Goal: Use online tool/utility: Utilize a website feature to perform a specific function

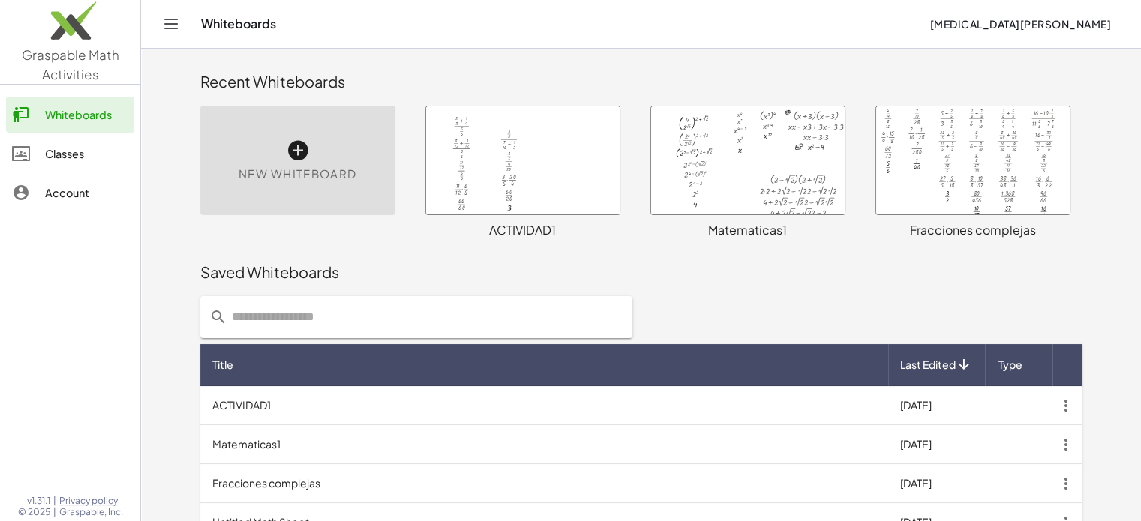
click at [523, 193] on div at bounding box center [523, 161] width 194 height 108
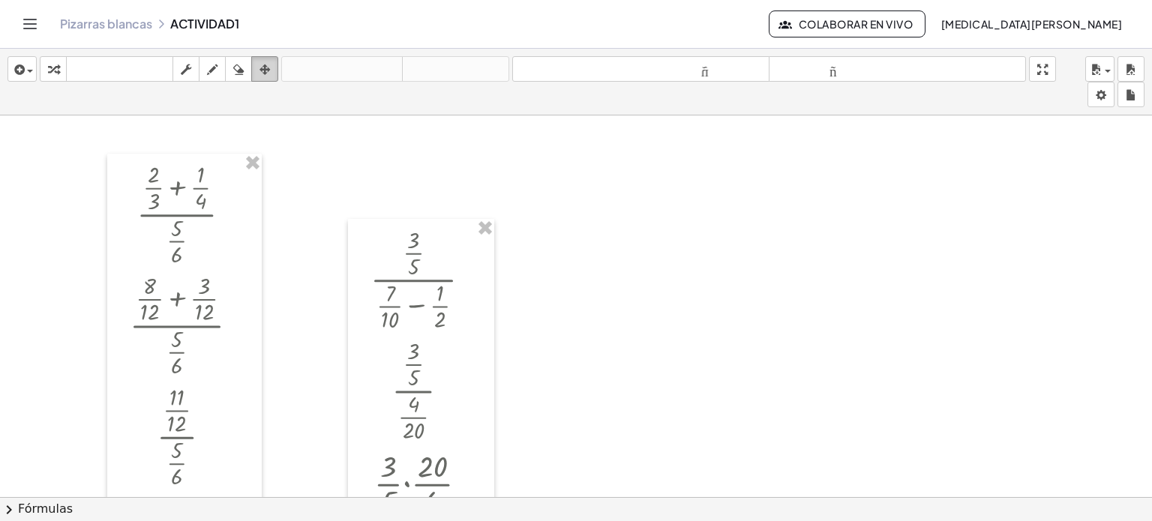
click at [278, 69] on button "arreglar" at bounding box center [264, 69] width 27 height 26
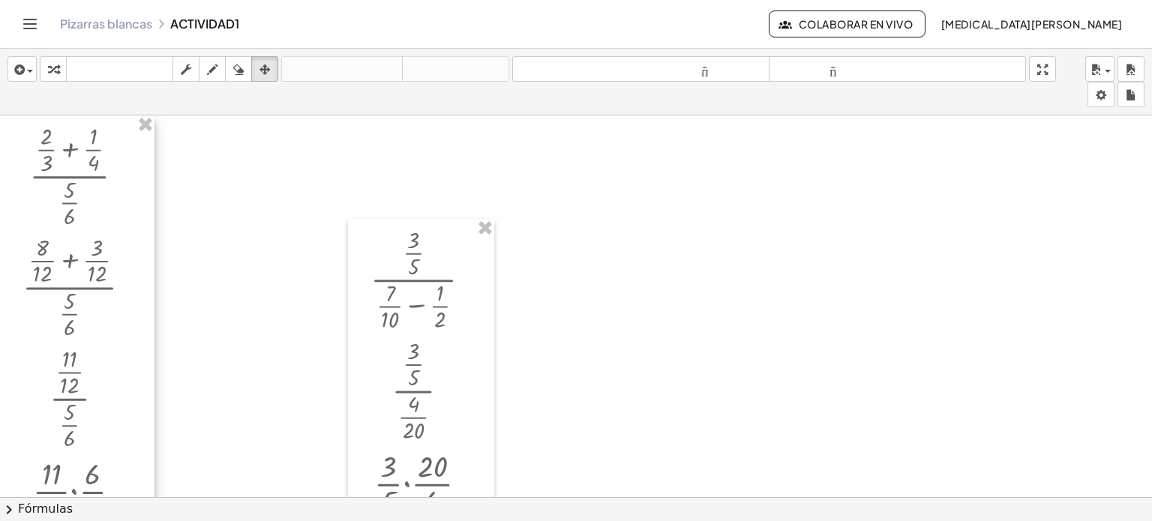
drag, startPoint x: 215, startPoint y: 187, endPoint x: 92, endPoint y: 144, distance: 131.0
click at [92, 144] on div at bounding box center [77, 424] width 155 height 616
drag, startPoint x: 431, startPoint y: 302, endPoint x: 289, endPoint y: 237, distance: 156.5
click at [348, 239] on div at bounding box center [421, 433] width 146 height 429
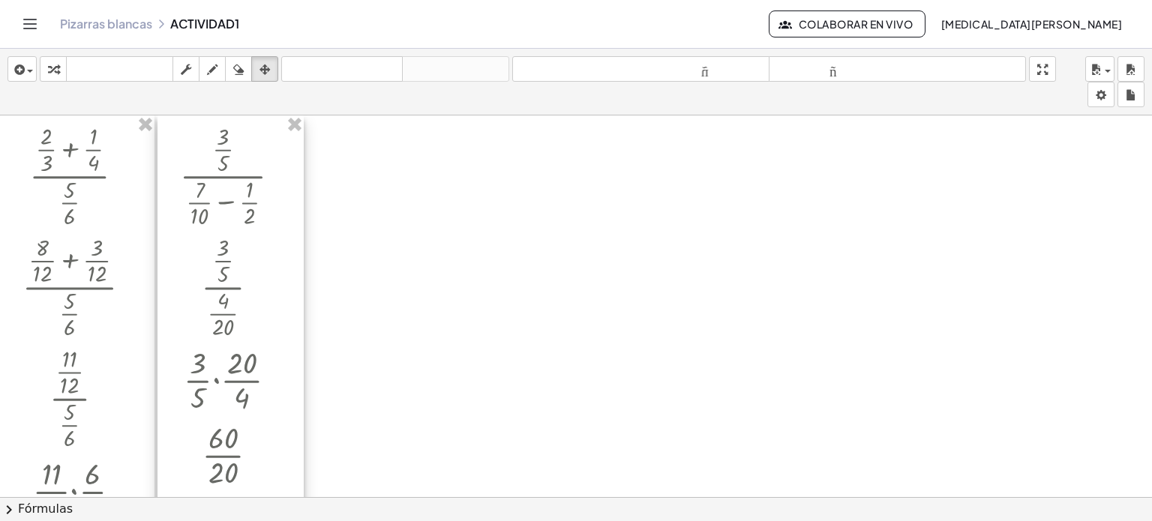
drag, startPoint x: 289, startPoint y: 233, endPoint x: 223, endPoint y: 181, distance: 83.9
click at [231, 188] on div at bounding box center [231, 330] width 146 height 429
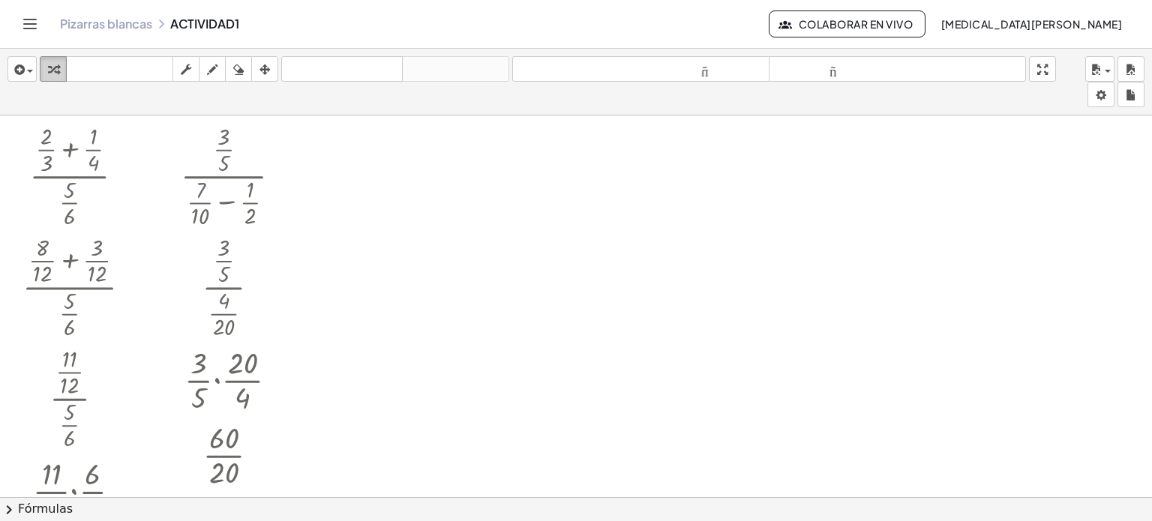
click at [56, 67] on icon "button" at bounding box center [53, 70] width 11 height 18
click at [312, 152] on div at bounding box center [576, 509] width 1152 height 786
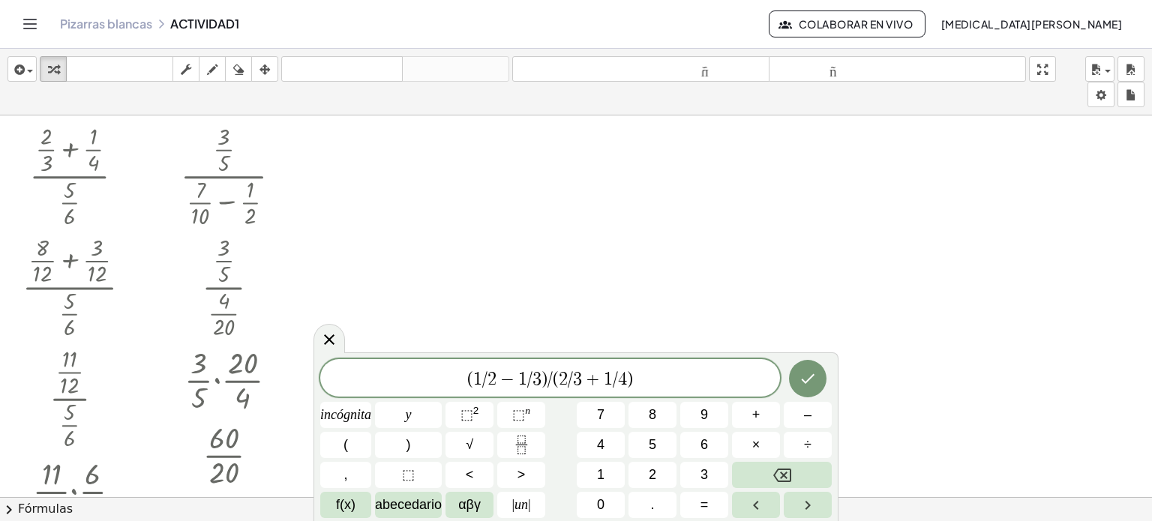
click at [461, 375] on span "( 1 / 2 − 1 / 3 ) / ( 2 / 3 + 1 / 4 ) ​" at bounding box center [550, 379] width 460 height 21
click at [532, 446] on button "Fracción" at bounding box center [521, 445] width 48 height 26
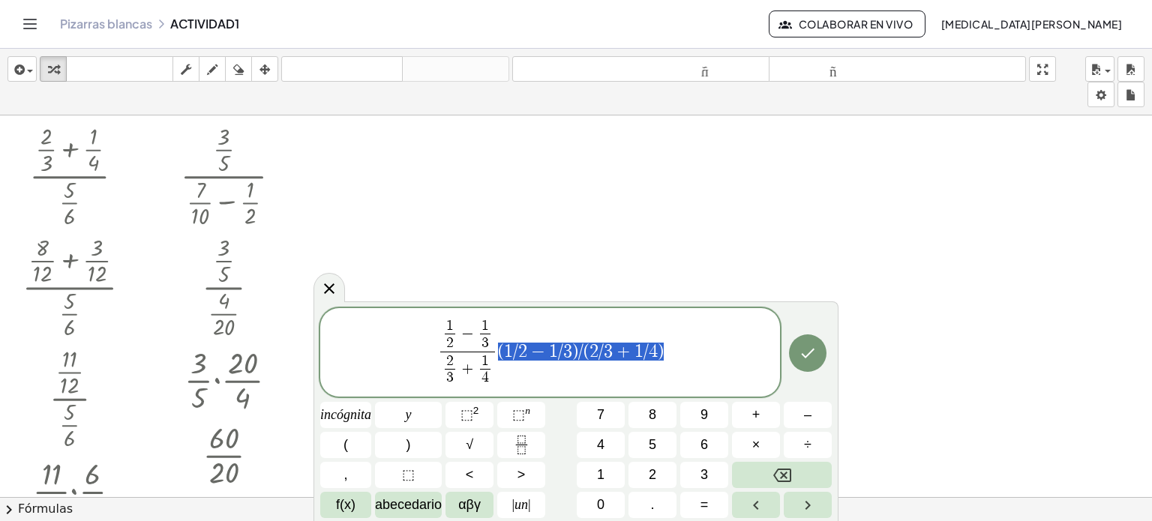
drag, startPoint x: 666, startPoint y: 347, endPoint x: 499, endPoint y: 353, distance: 167.4
click at [499, 353] on span "1 2 ​ − 1 3 ​ 2 3 ​ + 1 4 ​ ​ ( 1 / 2 − 1 / 3 ) / ( 2 / 3 + 1 / 4 )" at bounding box center [550, 353] width 460 height 73
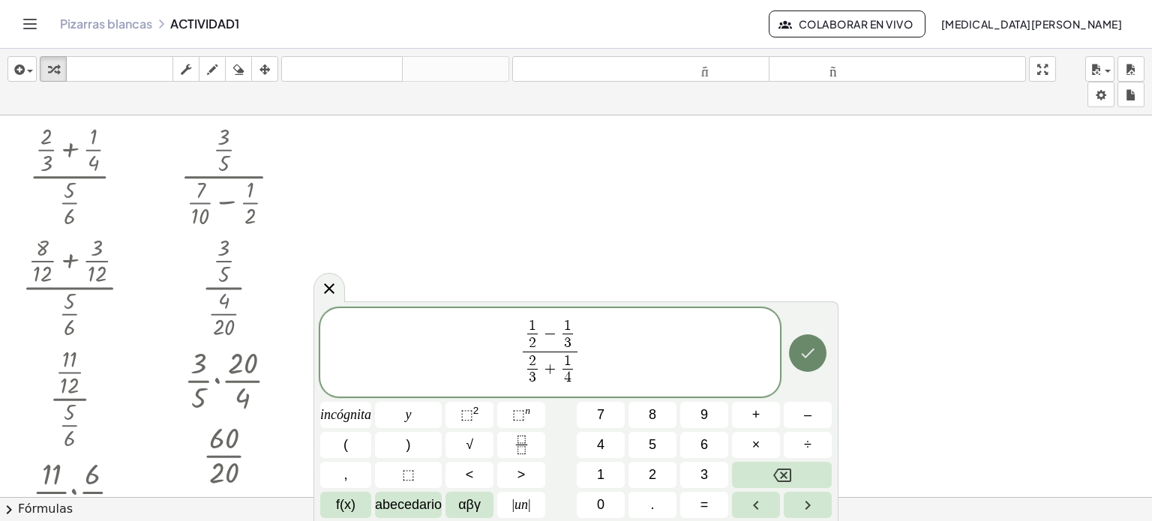
click at [799, 359] on icon "Hecho" at bounding box center [808, 353] width 18 height 18
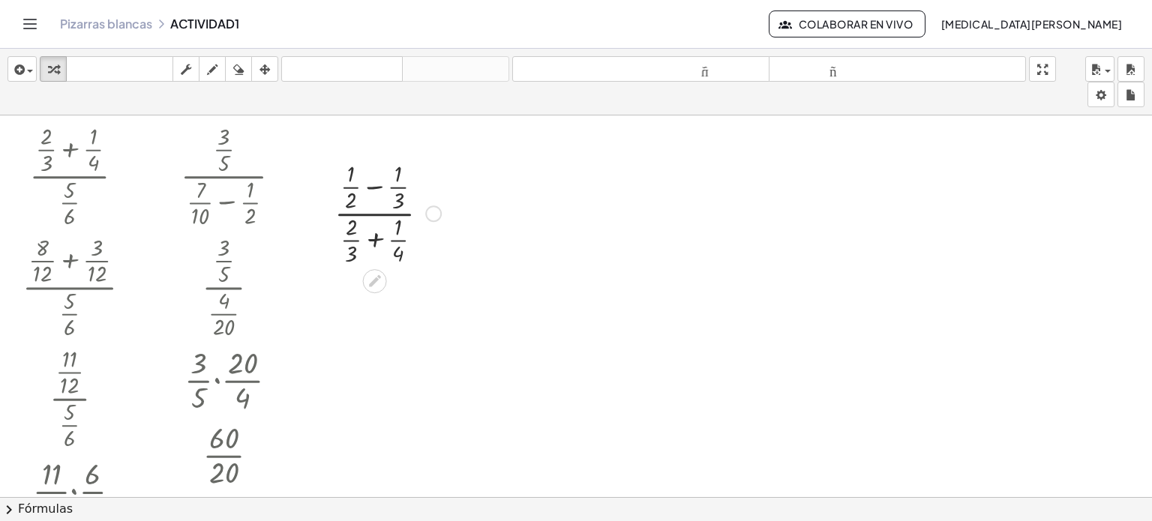
click at [378, 187] on div at bounding box center [388, 212] width 122 height 111
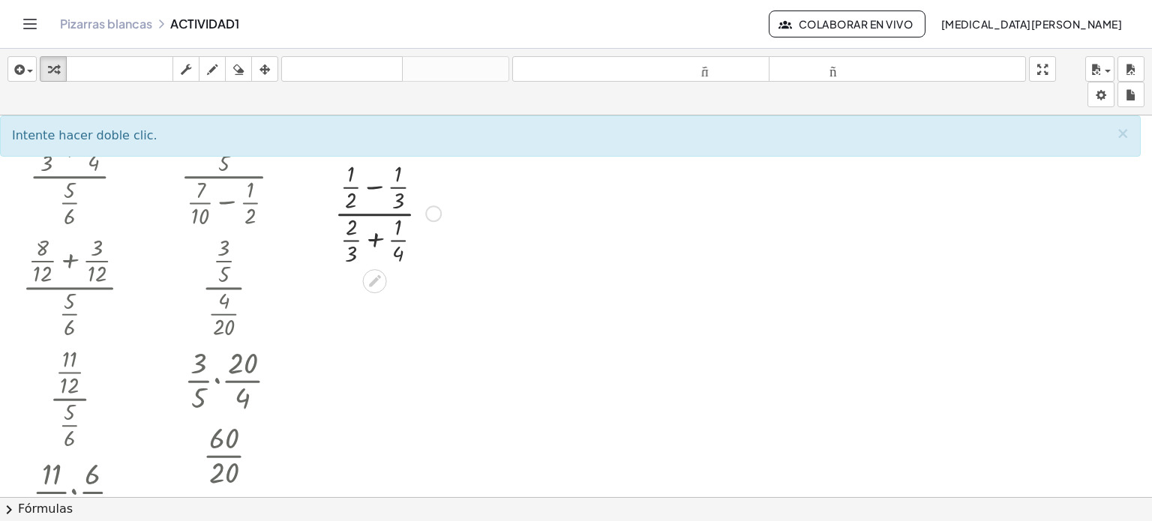
click at [377, 185] on div at bounding box center [388, 212] width 122 height 111
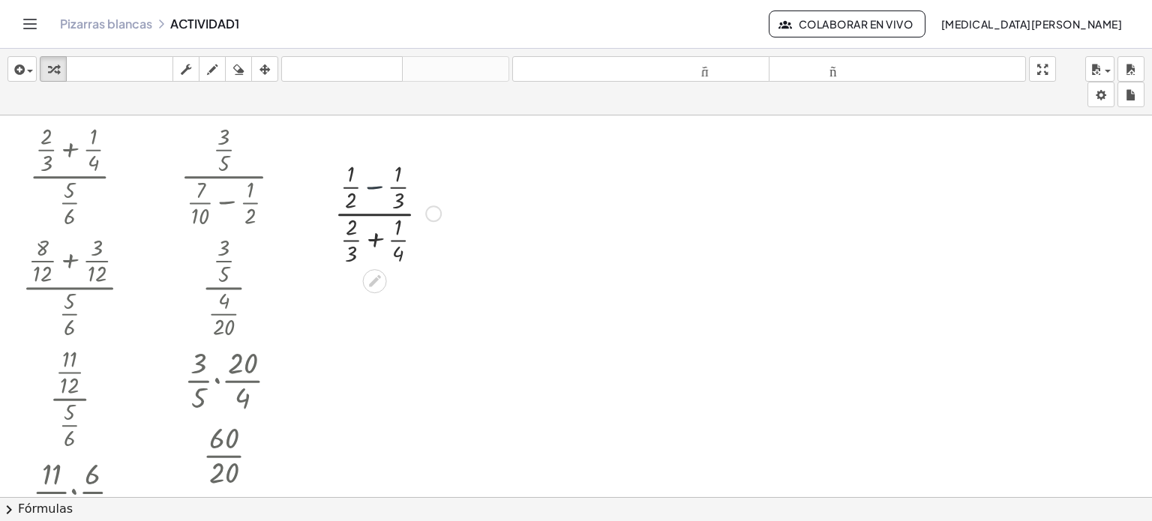
click at [377, 185] on div at bounding box center [388, 212] width 122 height 111
drag, startPoint x: 333, startPoint y: 200, endPoint x: 344, endPoint y: 200, distance: 11.3
drag, startPoint x: 389, startPoint y: 203, endPoint x: 398, endPoint y: 203, distance: 9.8
click at [375, 236] on div at bounding box center [388, 212] width 122 height 111
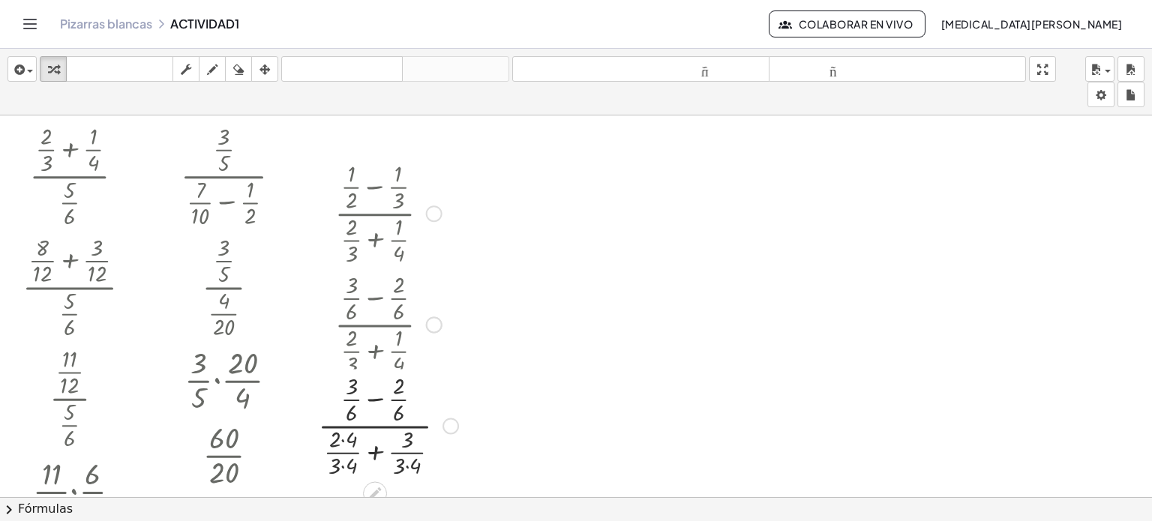
drag, startPoint x: 450, startPoint y: 210, endPoint x: 446, endPoint y: 441, distance: 231.1
click at [375, 426] on div "· ( + − ) · ( + · 2 + ) · 3 · · 2 · 6 6 · 4 · 3 · 4 · 3 · 3 · 4" at bounding box center [375, 426] width 0 height 0
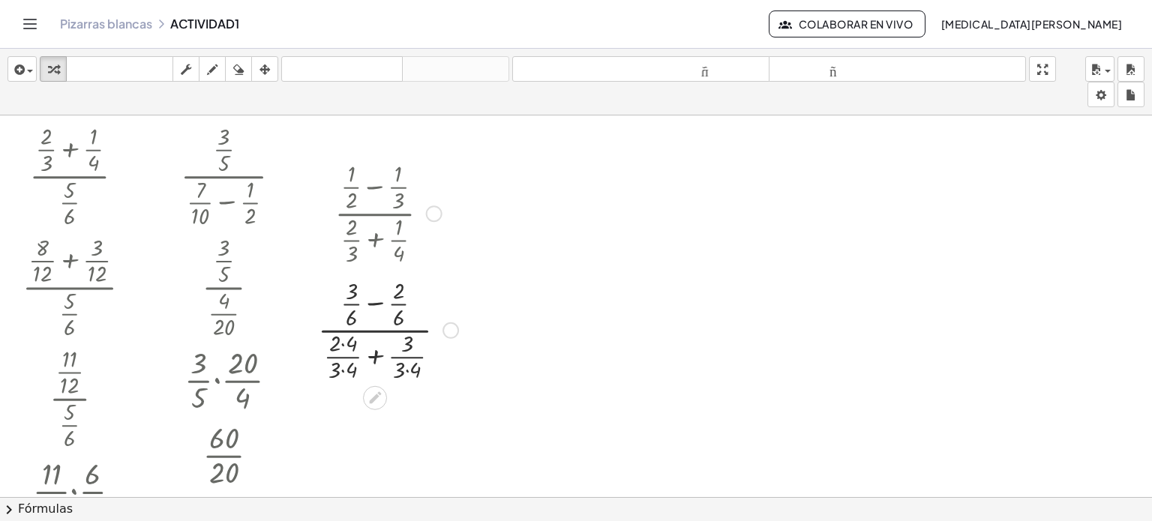
drag, startPoint x: 443, startPoint y: 434, endPoint x: 452, endPoint y: 313, distance: 121.9
click at [375, 331] on div "· ( + − ) · ( + · 2 + ) · 3 · · 2 · 6 6 · 4 · 3 · 4 · 3 · 3 · 4" at bounding box center [375, 331] width 0 height 0
drag, startPoint x: 348, startPoint y: 341, endPoint x: 335, endPoint y: 341, distance: 12.8
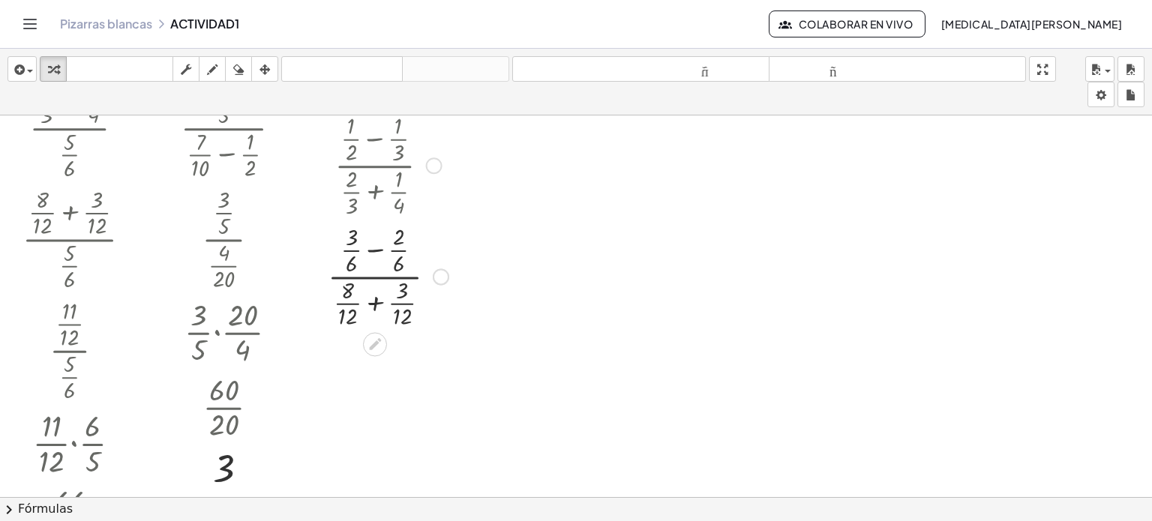
scroll to position [75, 0]
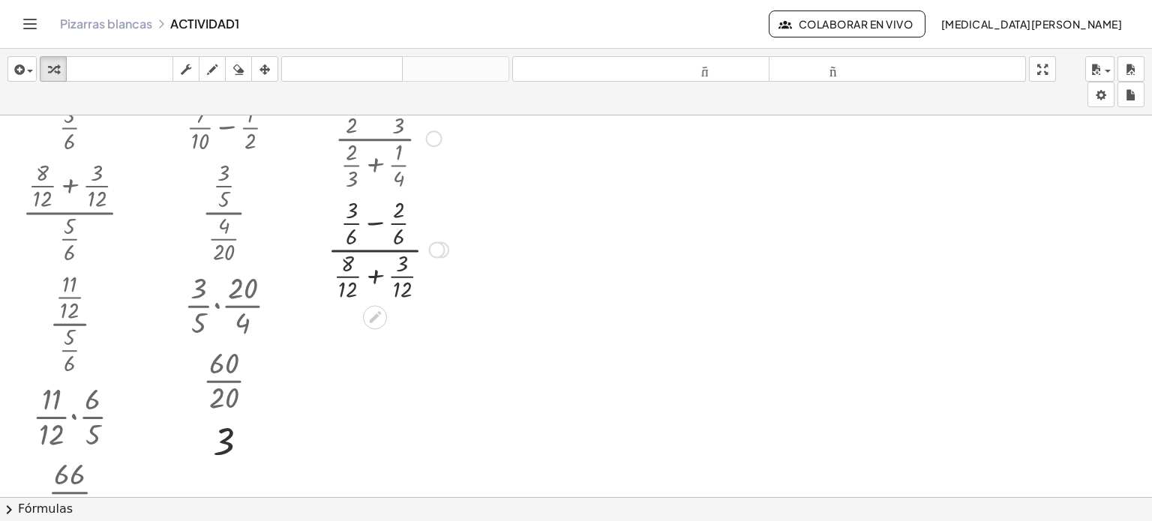
click at [376, 224] on div at bounding box center [388, 248] width 136 height 111
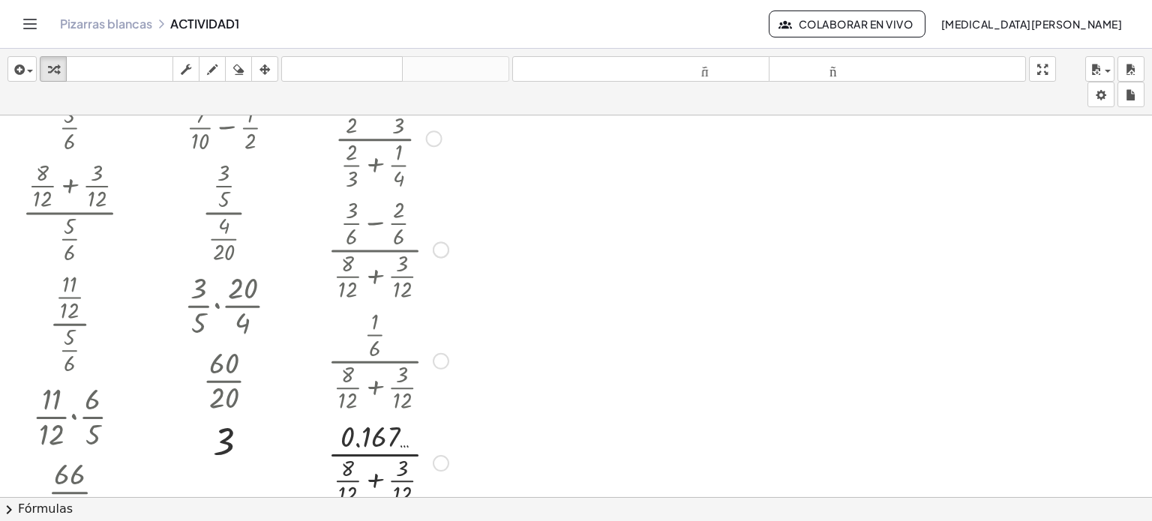
click at [446, 360] on div at bounding box center [441, 361] width 17 height 17
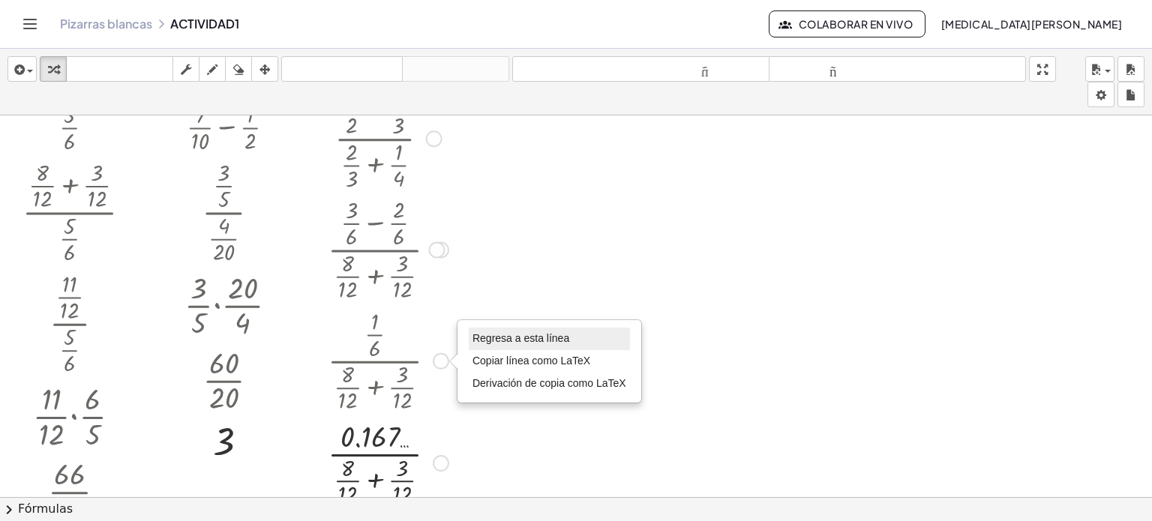
click at [473, 339] on font "Regresa a esta línea" at bounding box center [521, 338] width 97 height 12
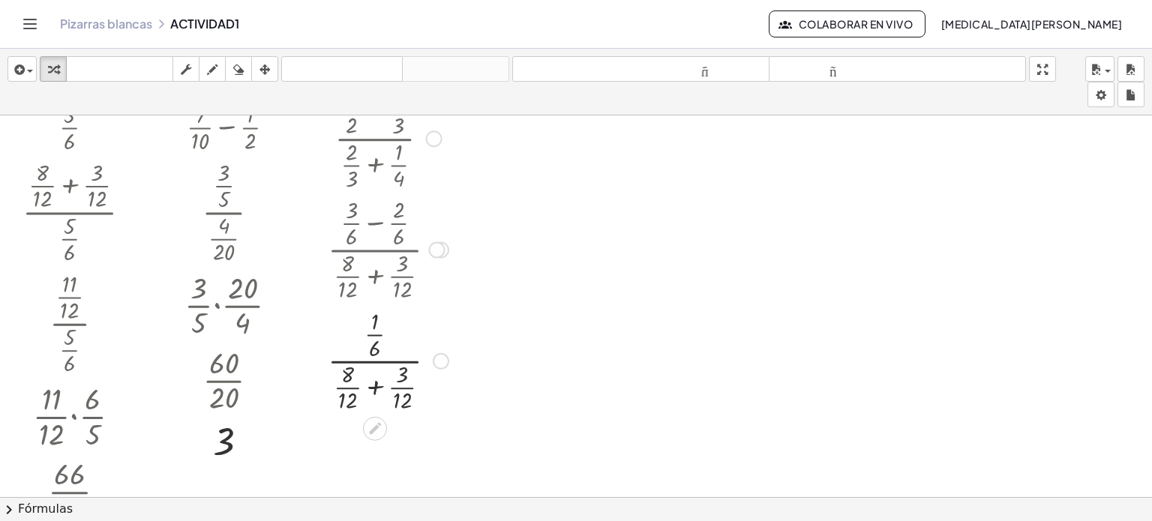
click at [371, 389] on div at bounding box center [388, 359] width 136 height 111
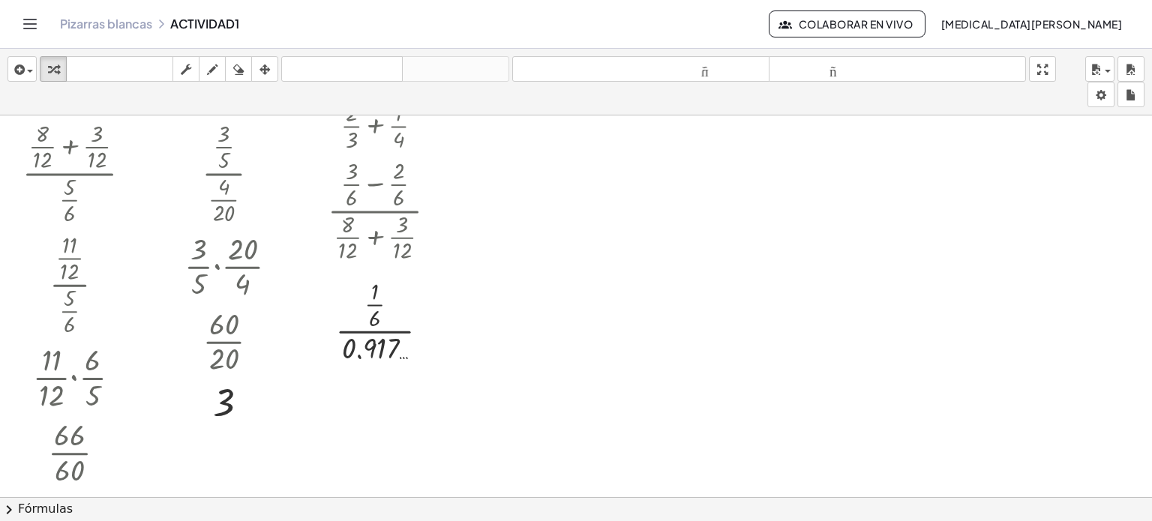
scroll to position [150, 0]
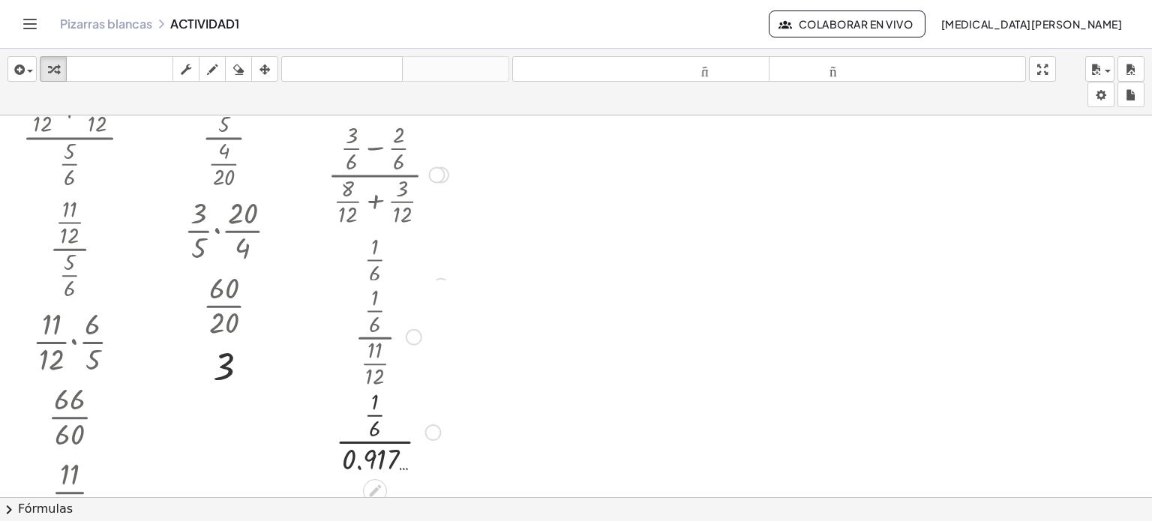
drag, startPoint x: 429, startPoint y: 287, endPoint x: 432, endPoint y: 452, distance: 164.3
click at [375, 433] on div "· · 1 · 6 · 0.917 … Regresa a esta línea Copiar línea como LaTeX Derivación de …" at bounding box center [375, 433] width 0 height 0
drag, startPoint x: 428, startPoint y: 395, endPoint x: 435, endPoint y: 299, distance: 96.3
click at [434, 312] on div at bounding box center [429, 320] width 17 height 17
drag, startPoint x: 425, startPoint y: 287, endPoint x: 431, endPoint y: 417, distance: 129.9
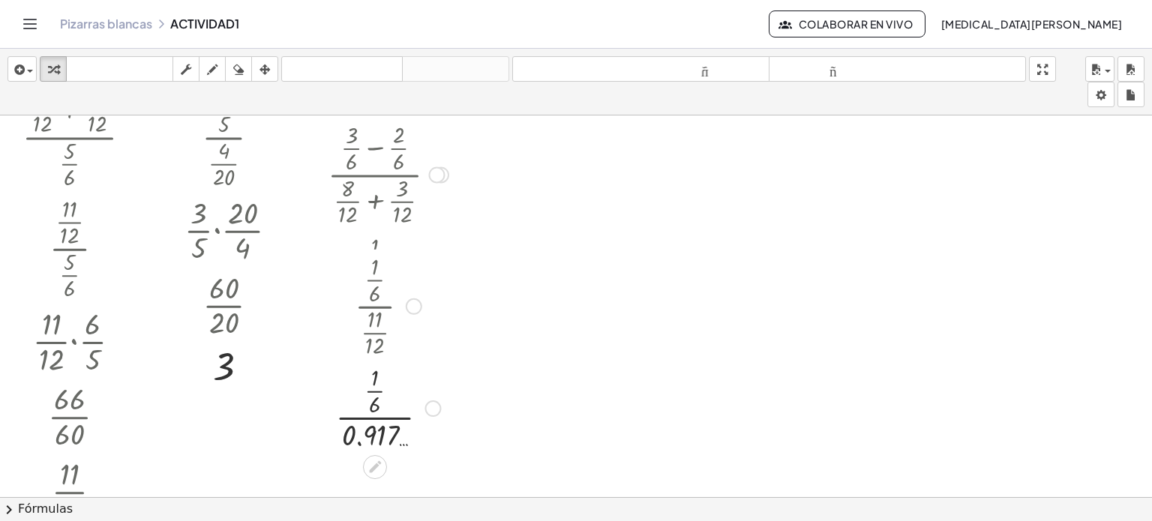
click at [375, 409] on div "· · 1 · 6 · 0.917 … Regresa a esta línea Copiar línea como LaTeX Derivación de …" at bounding box center [375, 409] width 0 height 0
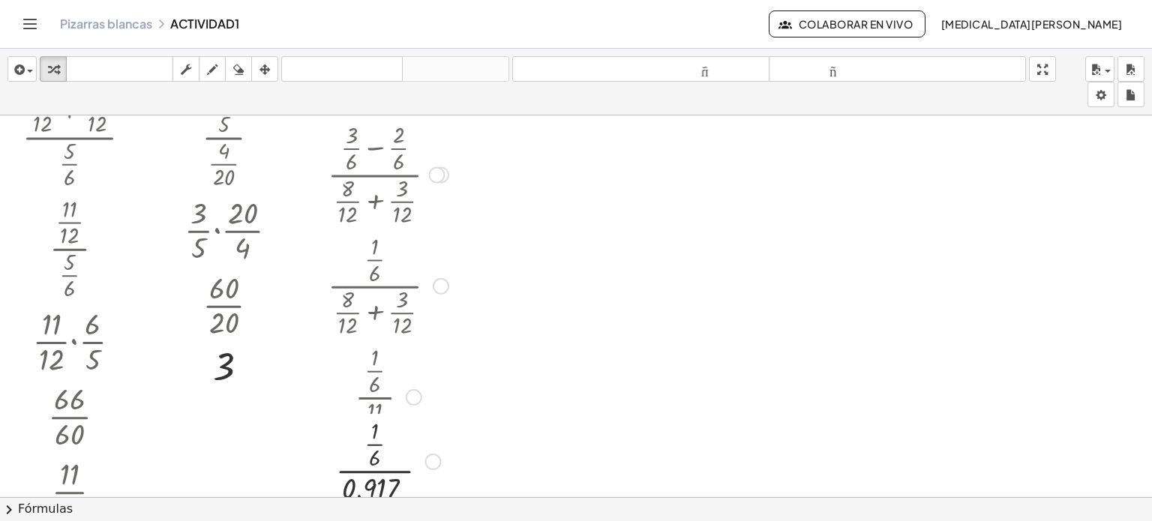
drag, startPoint x: 431, startPoint y: 413, endPoint x: 438, endPoint y: 497, distance: 84.4
click at [375, 462] on div "· · 1 · 6 · 0.917 … Regresa a esta línea Copiar línea como LaTeX Derivación de …" at bounding box center [375, 462] width 0 height 0
click at [409, 389] on div at bounding box center [414, 397] width 17 height 17
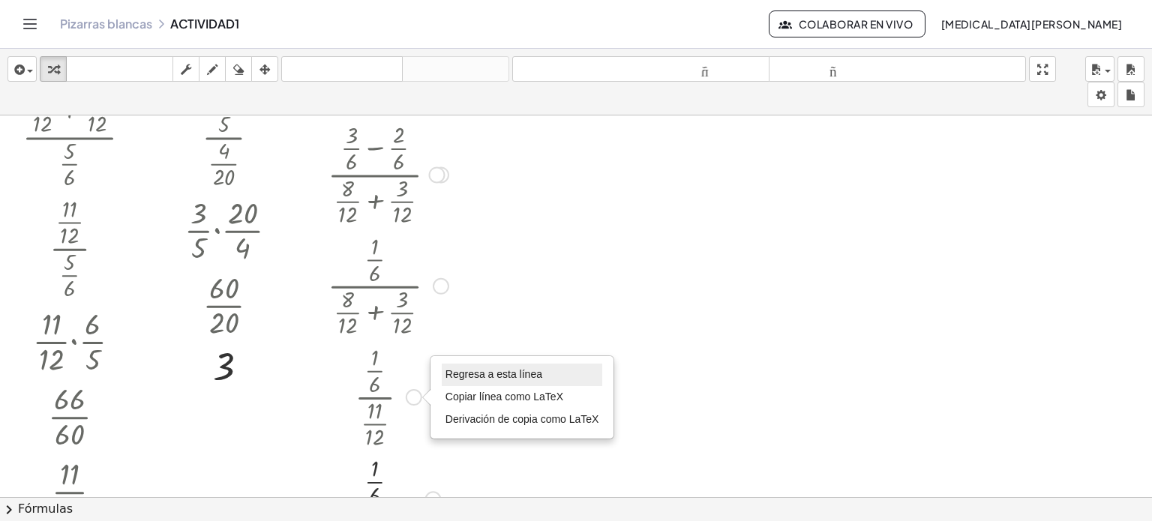
click at [452, 369] on font "Regresa a esta línea" at bounding box center [494, 374] width 97 height 12
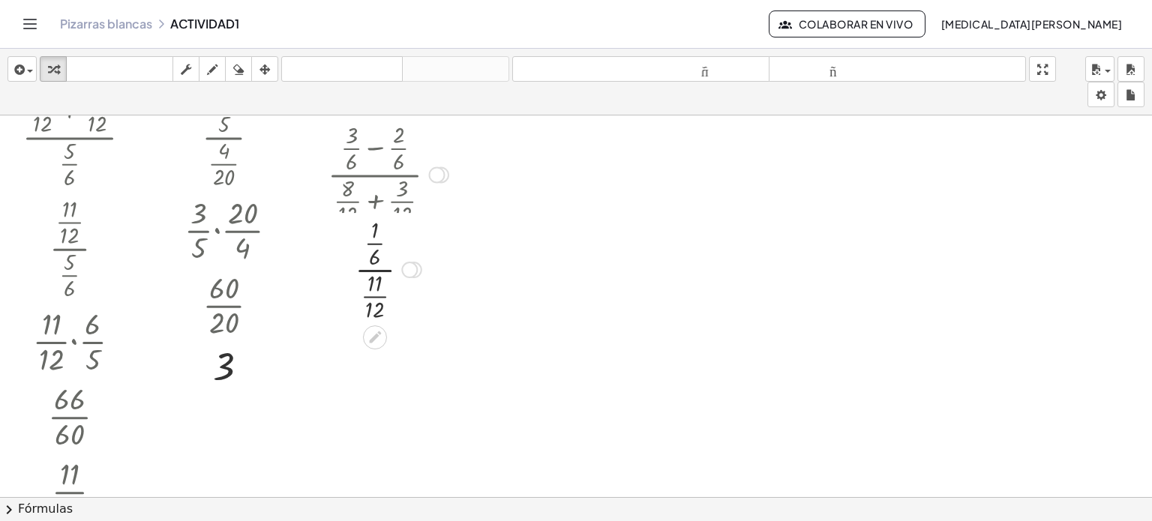
drag, startPoint x: 413, startPoint y: 397, endPoint x: 411, endPoint y: 269, distance: 127.5
click at [375, 270] on div "· · 1 · 6 · · 11 · 12 Regresa a esta línea Copiar línea [GEOGRAPHIC_DATA] LaTeX…" at bounding box center [375, 270] width 0 height 0
drag, startPoint x: 372, startPoint y: 314, endPoint x: 431, endPoint y: 258, distance: 81.7
click at [431, 258] on div at bounding box center [388, 284] width 136 height 111
drag, startPoint x: 370, startPoint y: 312, endPoint x: 393, endPoint y: 262, distance: 55.4
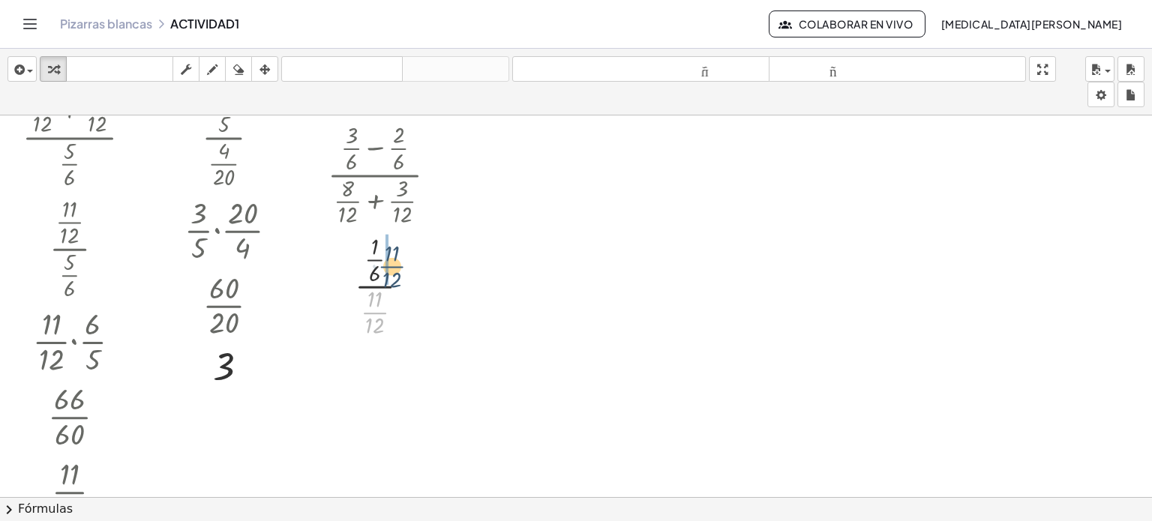
click at [393, 262] on div at bounding box center [388, 284] width 136 height 111
click at [372, 382] on div at bounding box center [388, 378] width 136 height 75
click at [372, 383] on div at bounding box center [375, 395] width 24 height 24
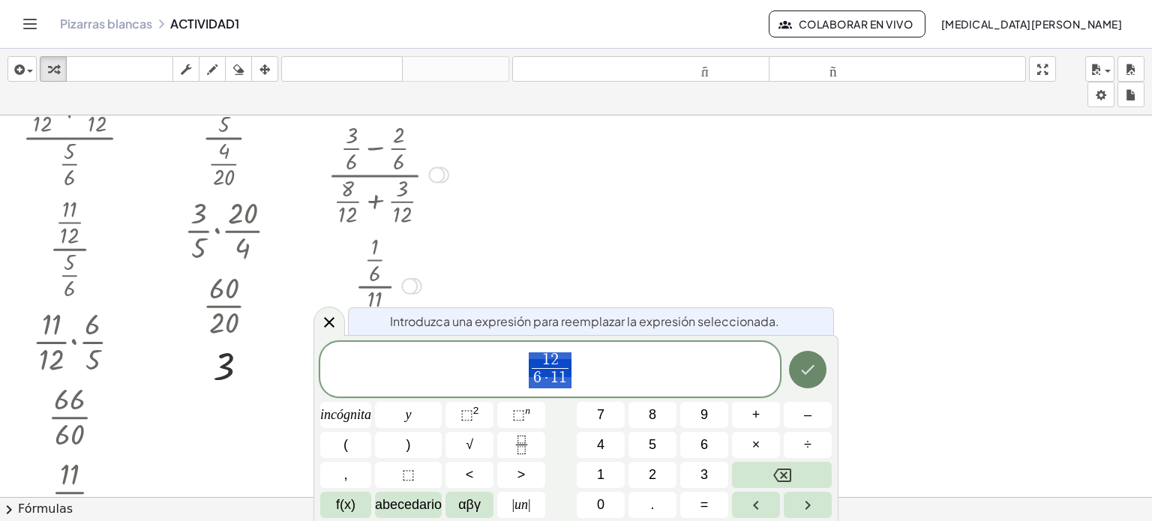
click at [799, 364] on icon "Hecho" at bounding box center [808, 370] width 18 height 18
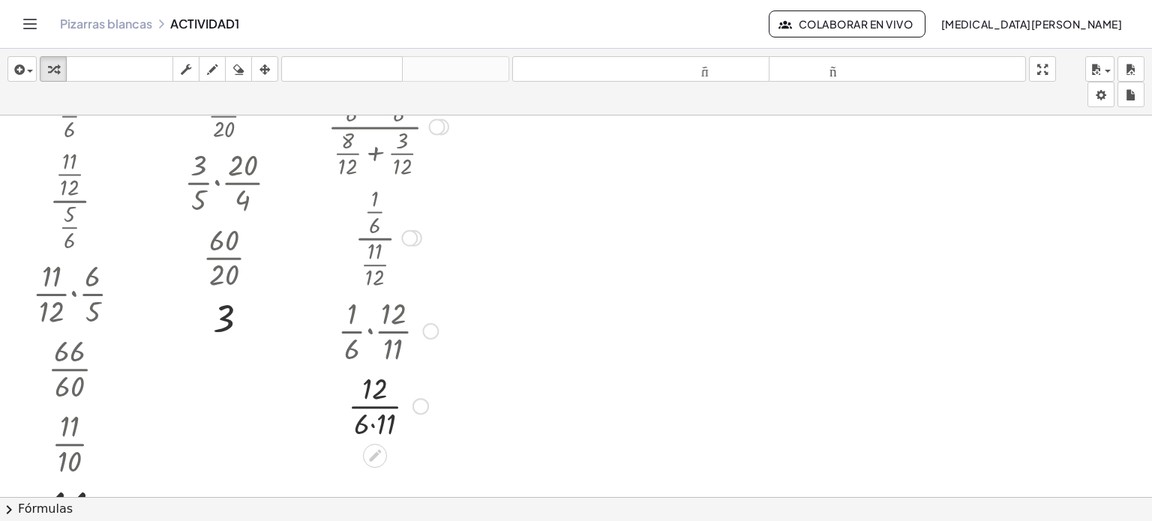
scroll to position [225, 0]
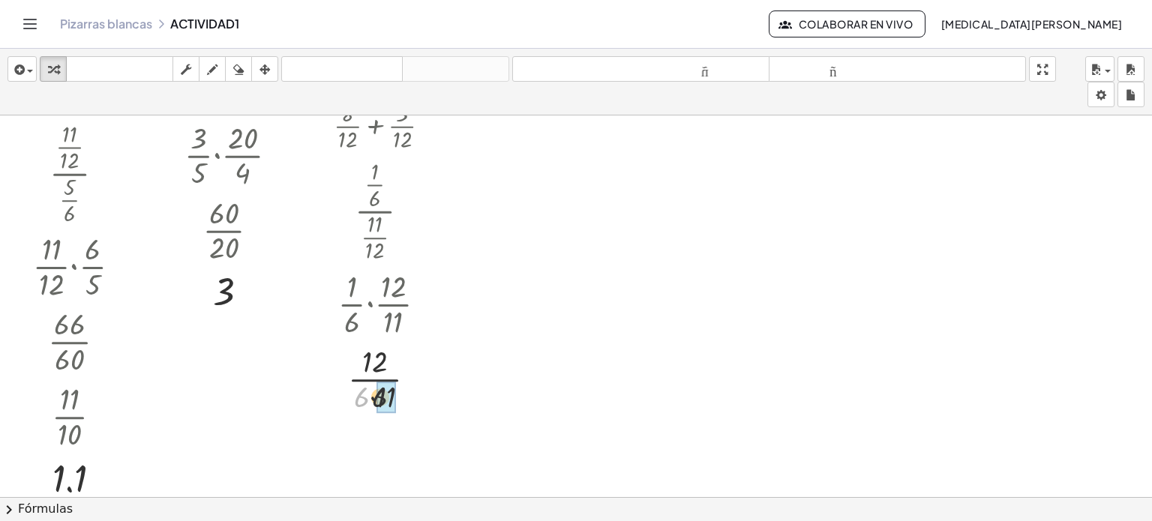
drag, startPoint x: 359, startPoint y: 398, endPoint x: 372, endPoint y: 398, distance: 13.5
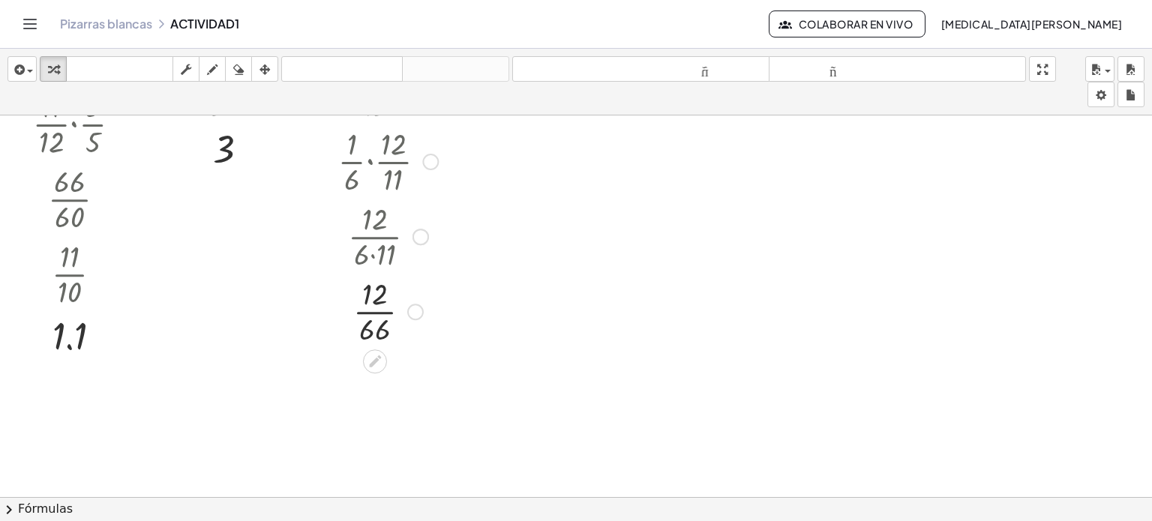
scroll to position [375, 0]
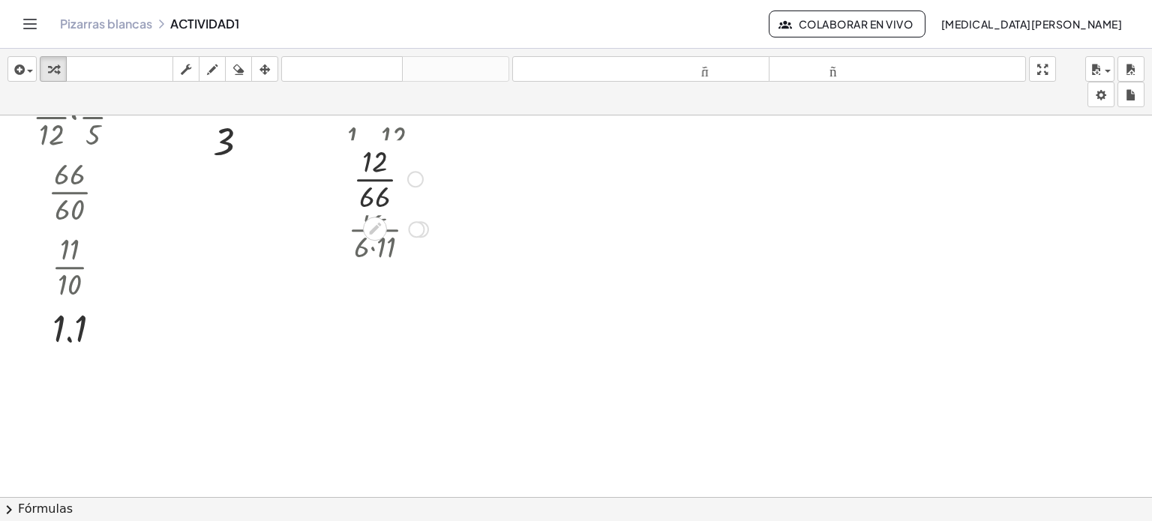
drag, startPoint x: 410, startPoint y: 302, endPoint x: 423, endPoint y: 167, distance: 135.0
click at [423, 171] on div at bounding box center [415, 179] width 17 height 17
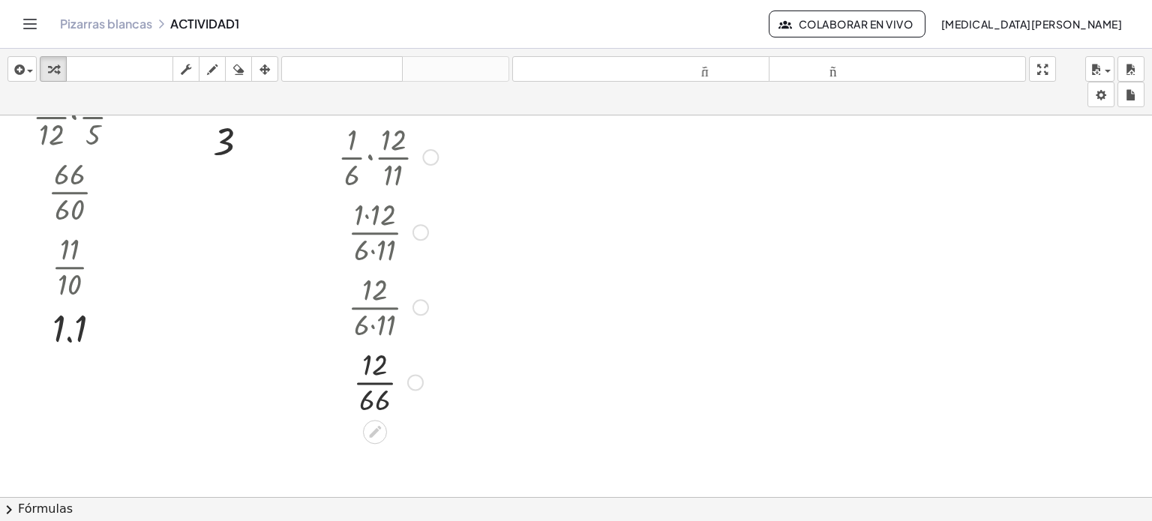
drag, startPoint x: 410, startPoint y: 161, endPoint x: 410, endPoint y: 404, distance: 243.8
click at [375, 383] on div "· 12 · 66" at bounding box center [375, 383] width 0 height 0
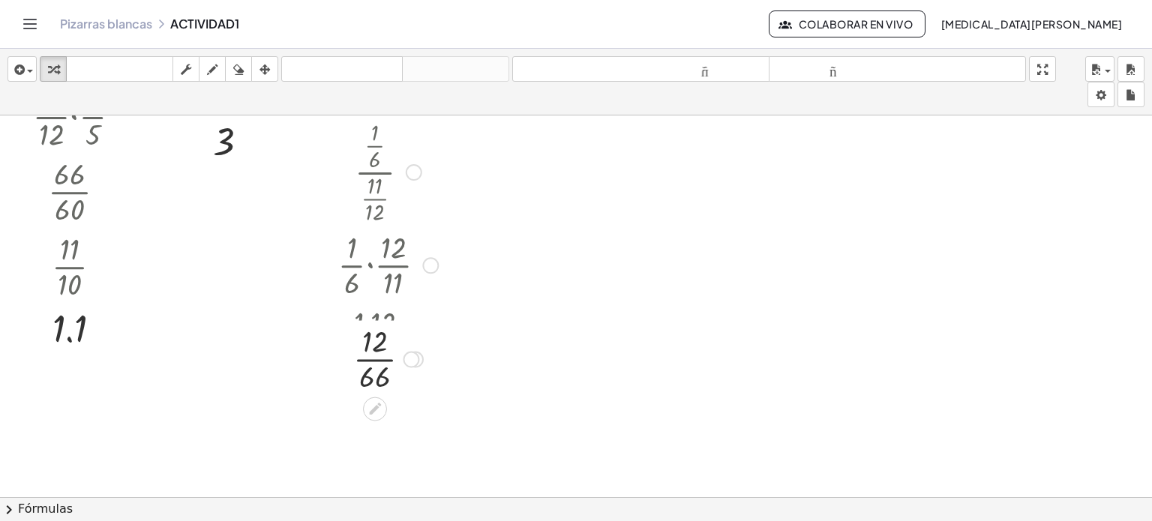
drag, startPoint x: 416, startPoint y: 411, endPoint x: 420, endPoint y: 334, distance: 77.4
click at [375, 359] on div "· 12 · 66" at bounding box center [375, 359] width 0 height 0
click at [377, 339] on div at bounding box center [388, 339] width 136 height 75
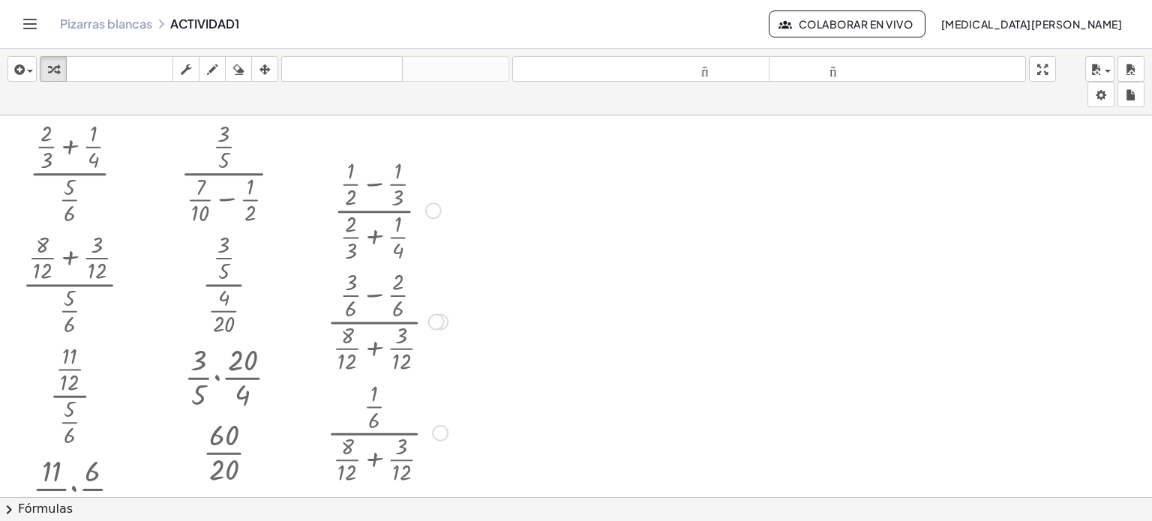
scroll to position [0, 0]
click at [267, 80] on button "arreglar" at bounding box center [264, 69] width 27 height 26
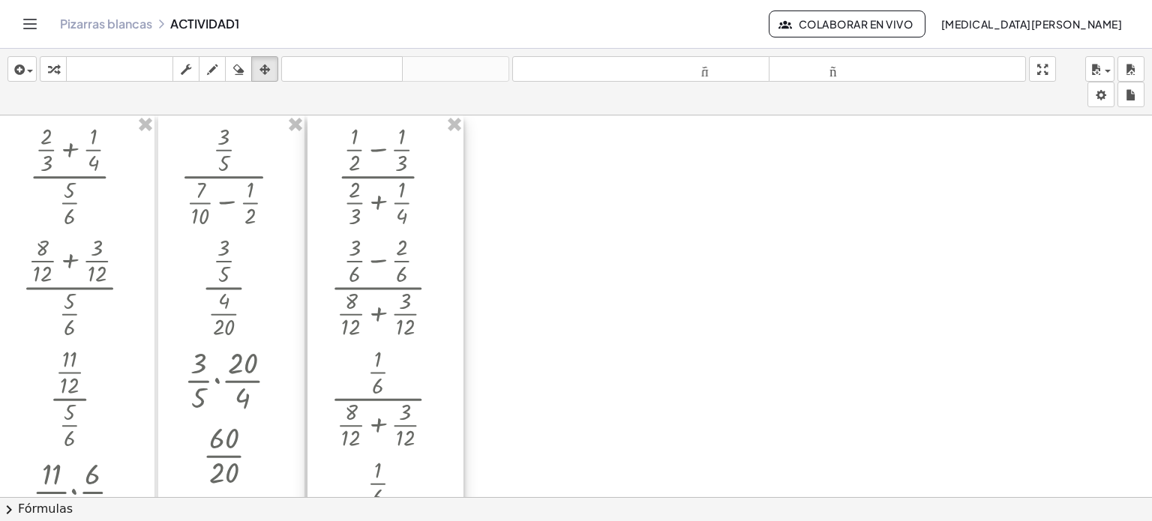
drag, startPoint x: 384, startPoint y: 167, endPoint x: 388, endPoint y: 125, distance: 42.2
click at [388, 125] on div at bounding box center [386, 479] width 156 height 727
click at [57, 73] on icon "button" at bounding box center [53, 70] width 11 height 18
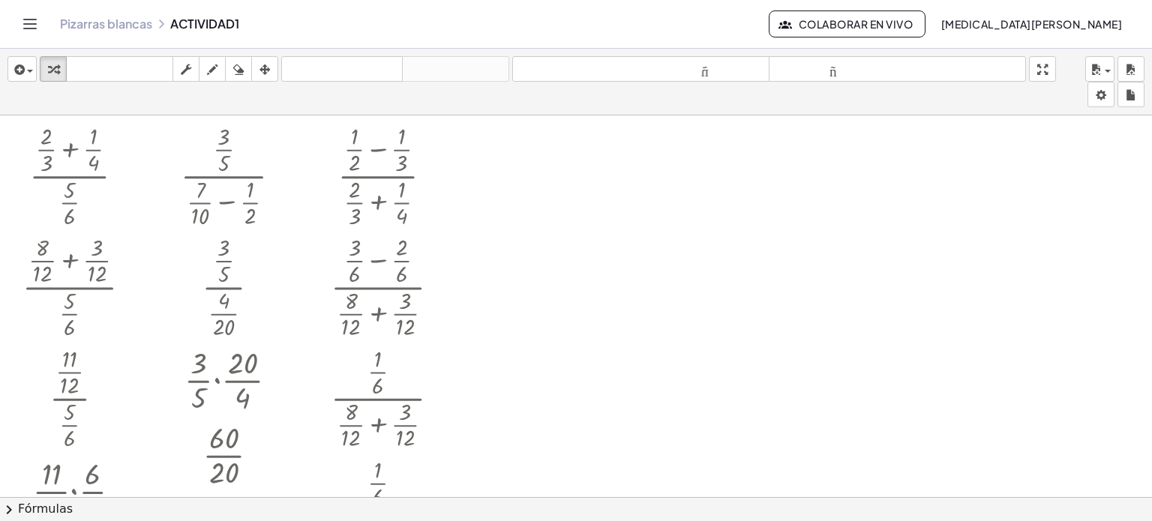
click at [627, 341] on div at bounding box center [576, 499] width 1152 height 766
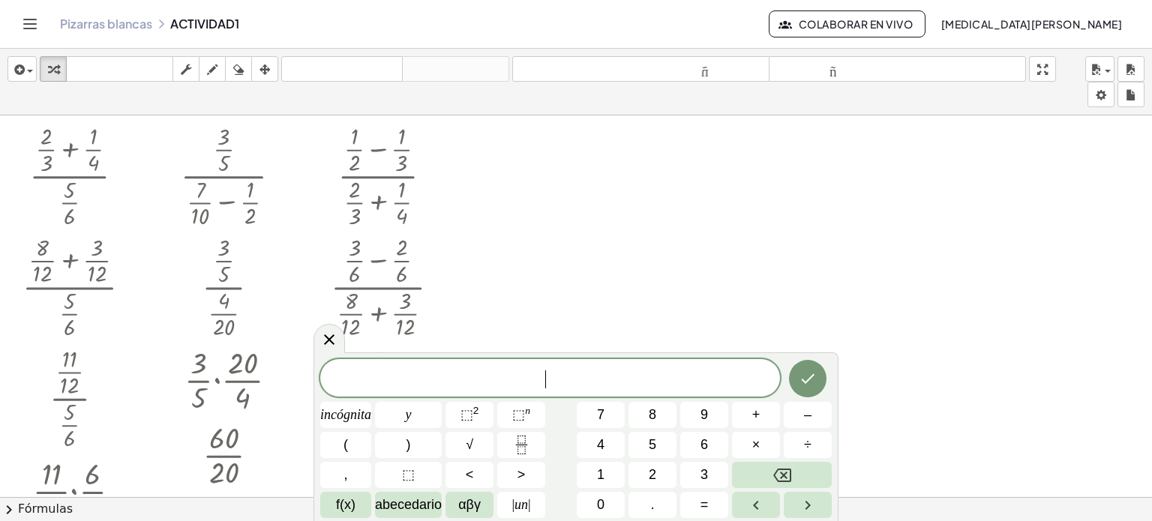
click at [626, 338] on div at bounding box center [576, 499] width 1152 height 766
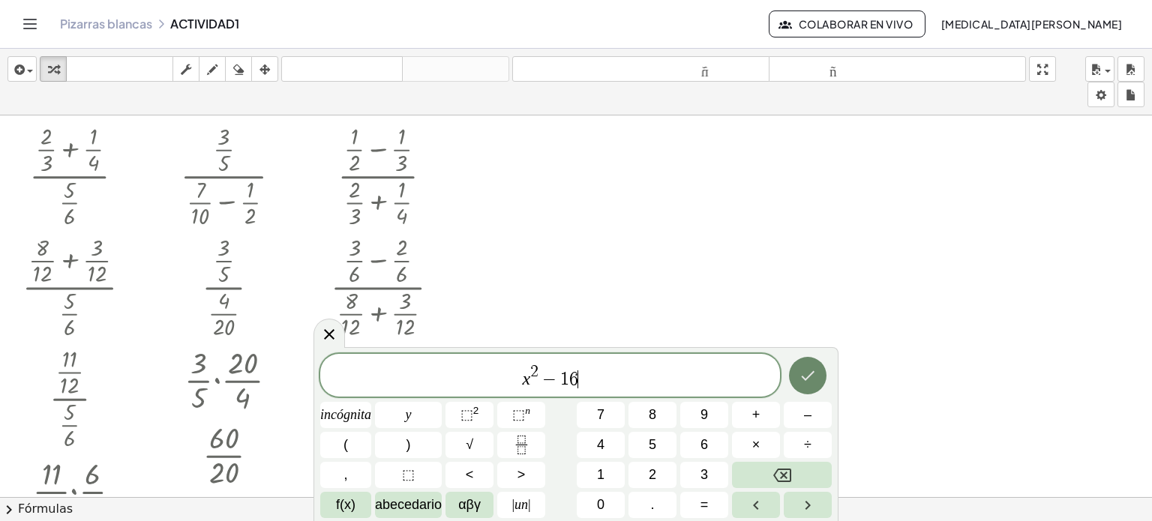
click at [799, 385] on icon "Hecho" at bounding box center [808, 376] width 18 height 18
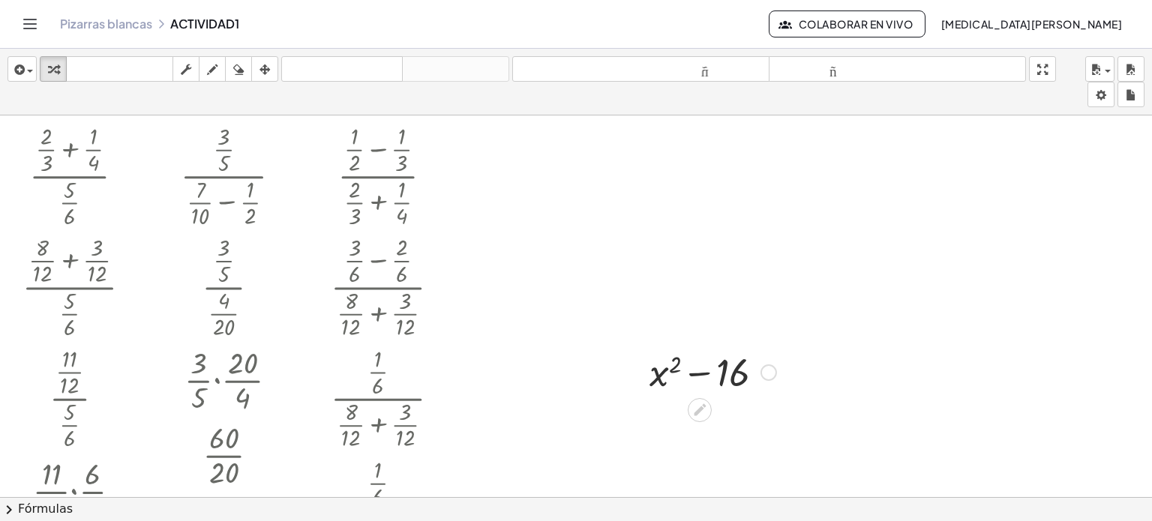
click at [696, 372] on div at bounding box center [713, 371] width 142 height 51
click at [698, 372] on div at bounding box center [713, 371] width 142 height 51
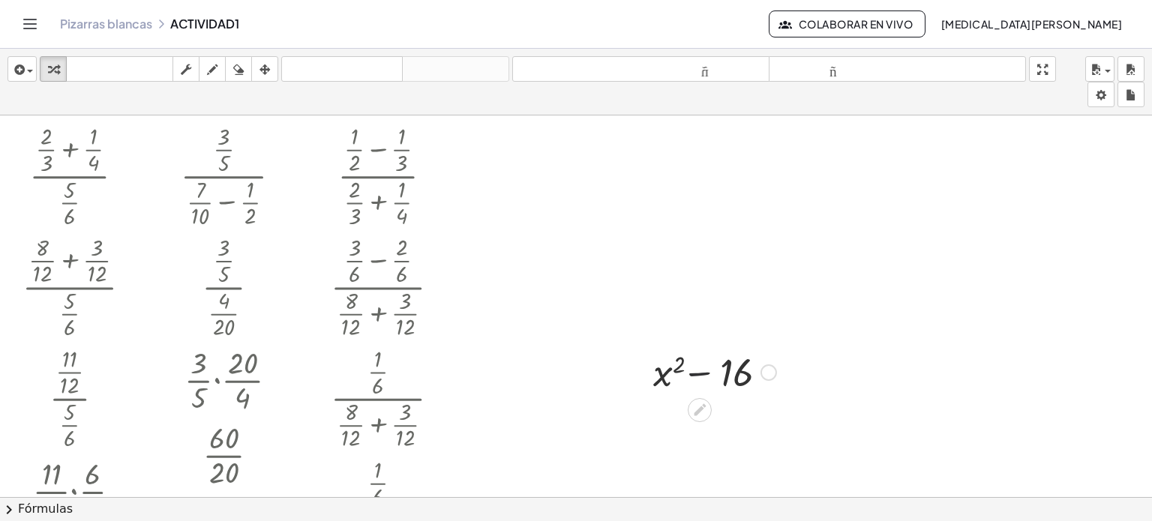
click at [698, 372] on div at bounding box center [713, 371] width 142 height 51
click at [665, 371] on div at bounding box center [713, 371] width 142 height 51
click at [660, 371] on div at bounding box center [713, 371] width 142 height 51
drag, startPoint x: 660, startPoint y: 371, endPoint x: 654, endPoint y: 398, distance: 28.4
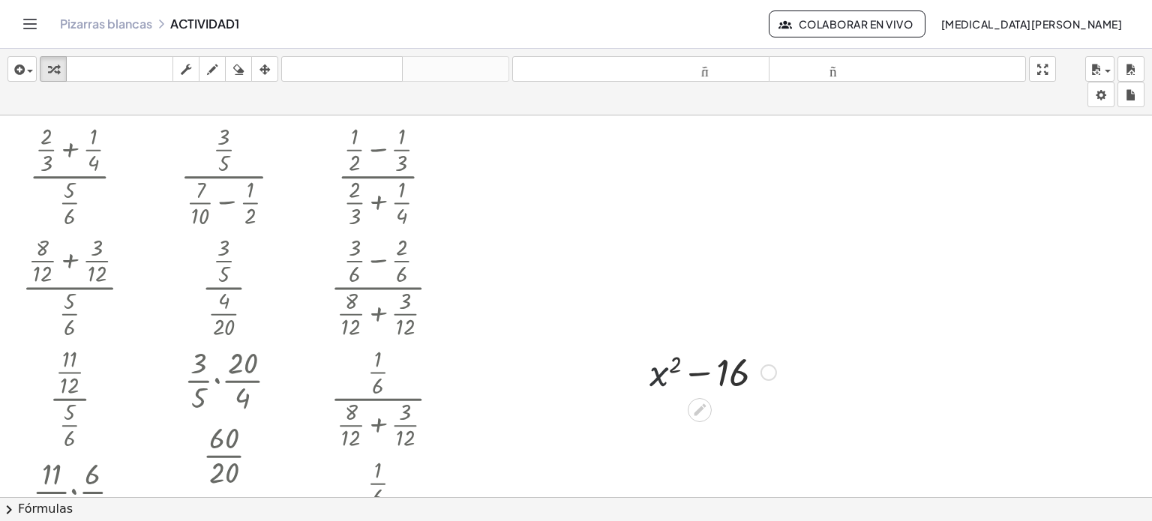
click at [659, 377] on div at bounding box center [713, 371] width 142 height 51
drag, startPoint x: 660, startPoint y: 371, endPoint x: 679, endPoint y: 368, distance: 19.1
click at [679, 368] on div at bounding box center [713, 371] width 142 height 51
click at [653, 378] on div at bounding box center [713, 371] width 142 height 51
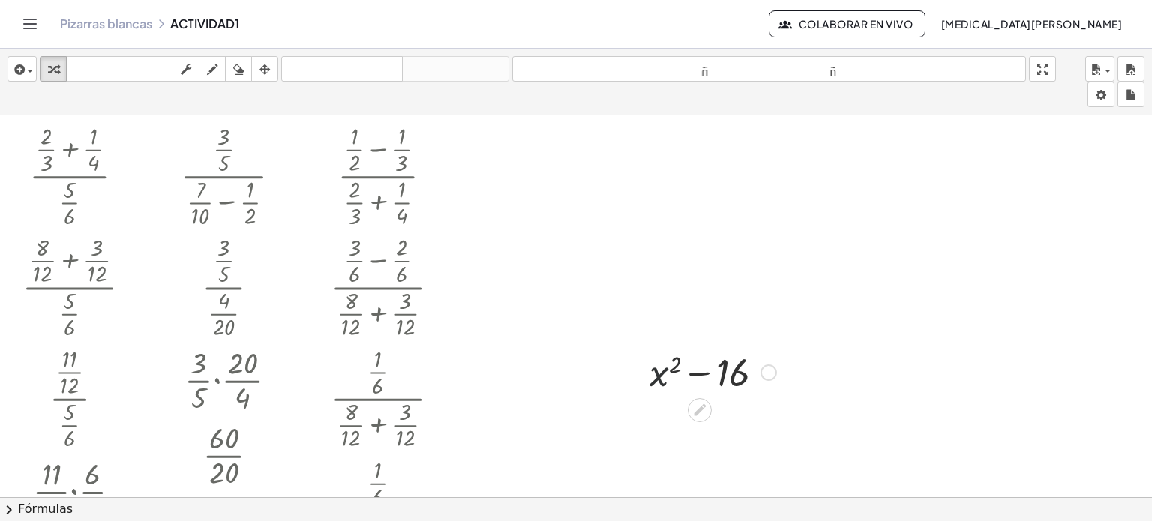
click at [653, 378] on div at bounding box center [713, 371] width 142 height 51
drag, startPoint x: 741, startPoint y: 372, endPoint x: 725, endPoint y: 380, distance: 17.4
click at [723, 381] on div at bounding box center [713, 371] width 142 height 51
click at [708, 434] on div at bounding box center [576, 499] width 1152 height 766
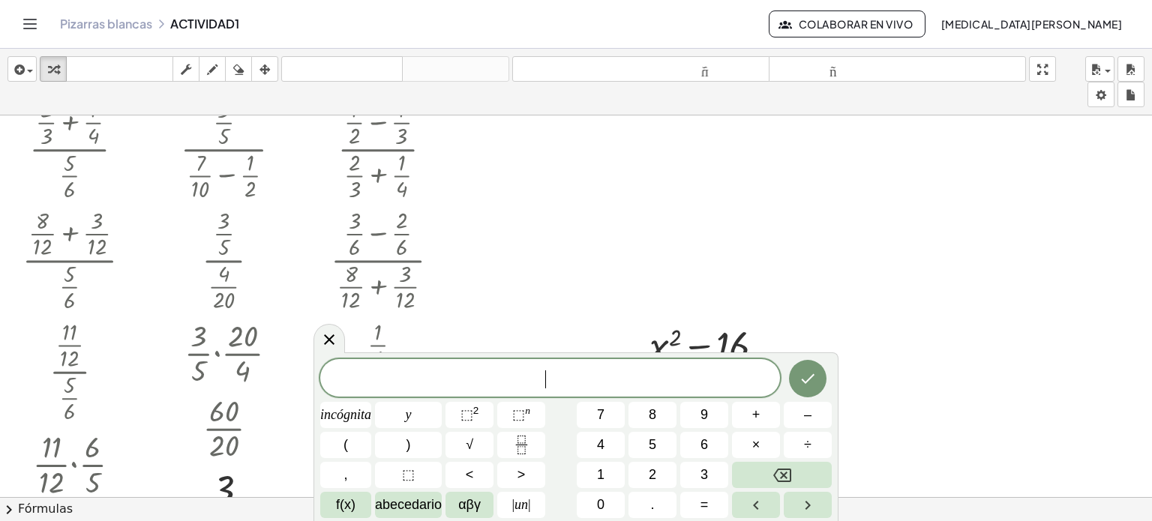
scroll to position [75, 0]
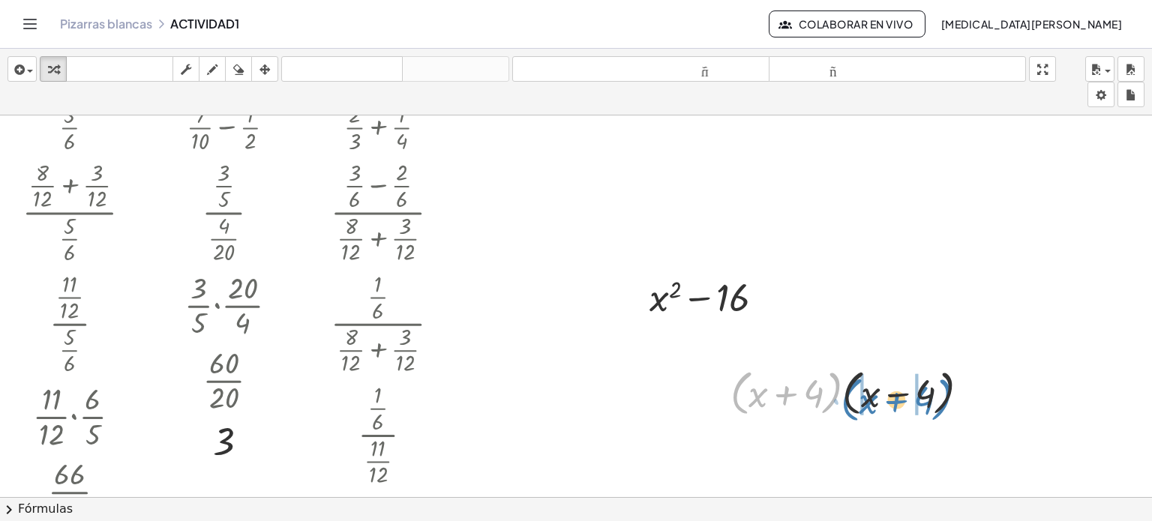
drag, startPoint x: 833, startPoint y: 398, endPoint x: 944, endPoint y: 405, distance: 110.5
click at [944, 405] on div at bounding box center [856, 392] width 266 height 57
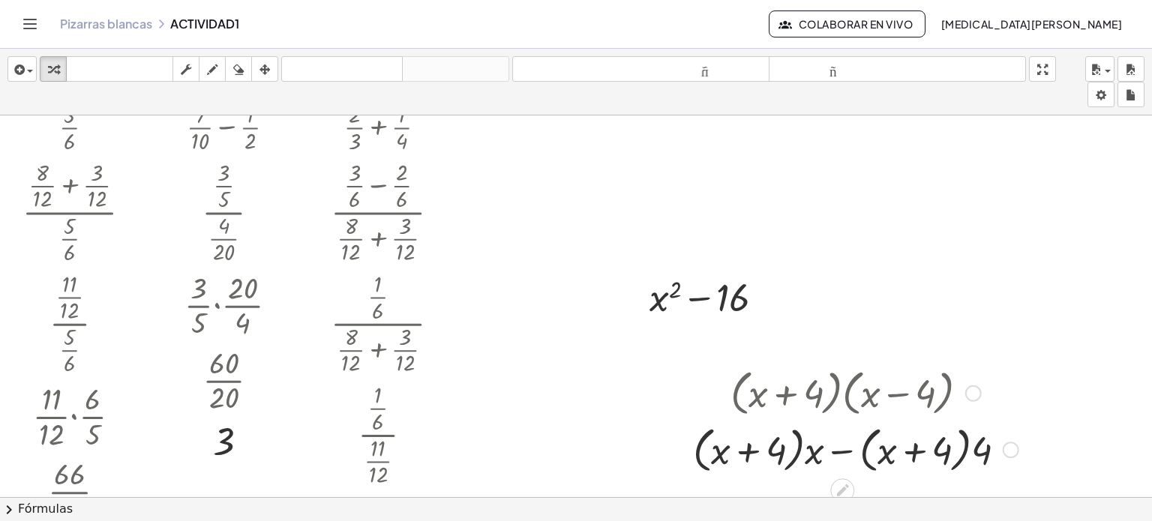
scroll to position [150, 0]
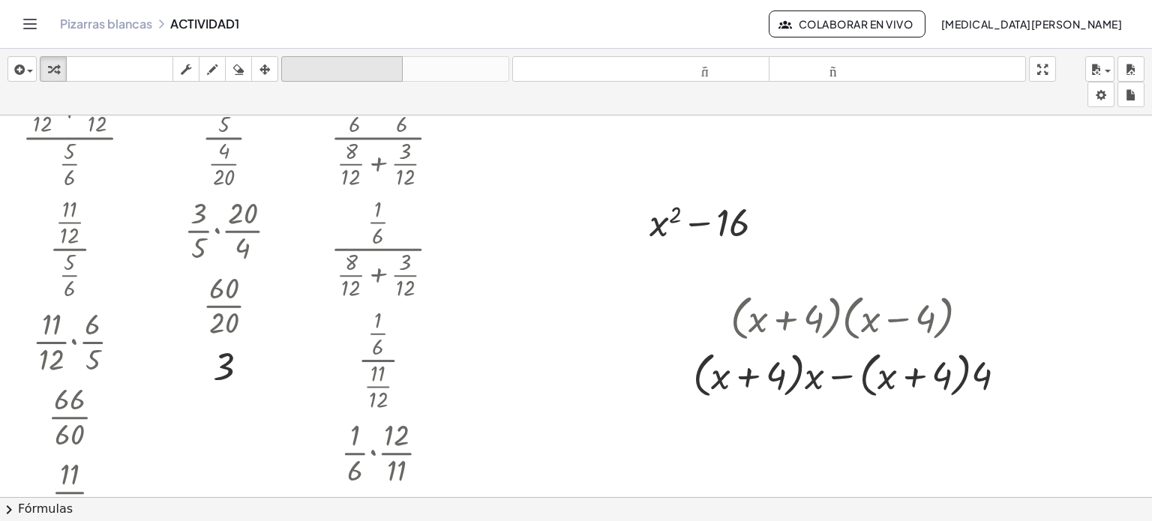
click at [343, 70] on font "deshacer" at bounding box center [342, 69] width 114 height 14
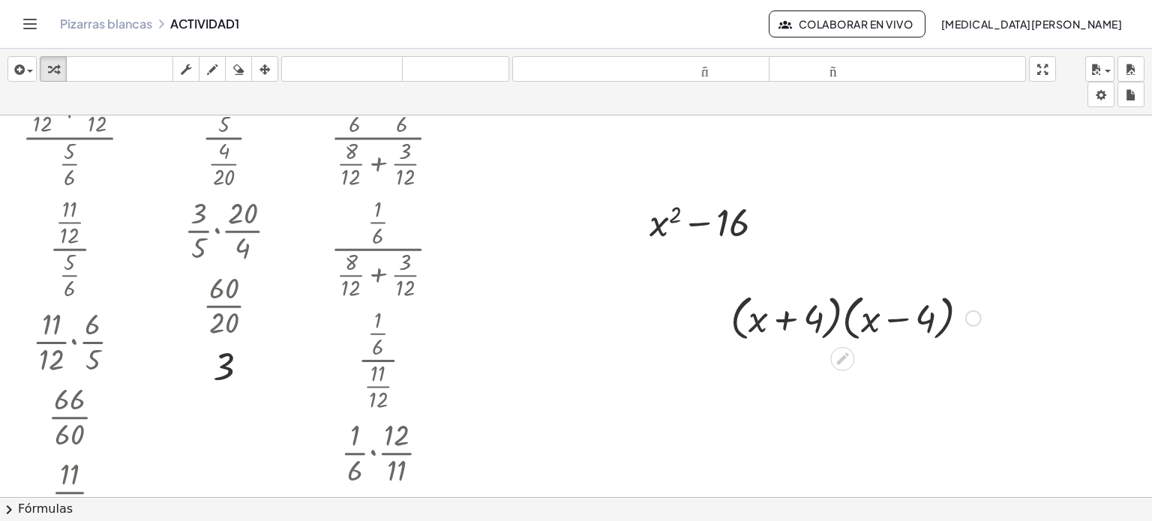
click at [792, 317] on div at bounding box center [856, 317] width 266 height 57
click at [782, 317] on div at bounding box center [856, 317] width 266 height 57
click at [900, 320] on div at bounding box center [856, 317] width 266 height 57
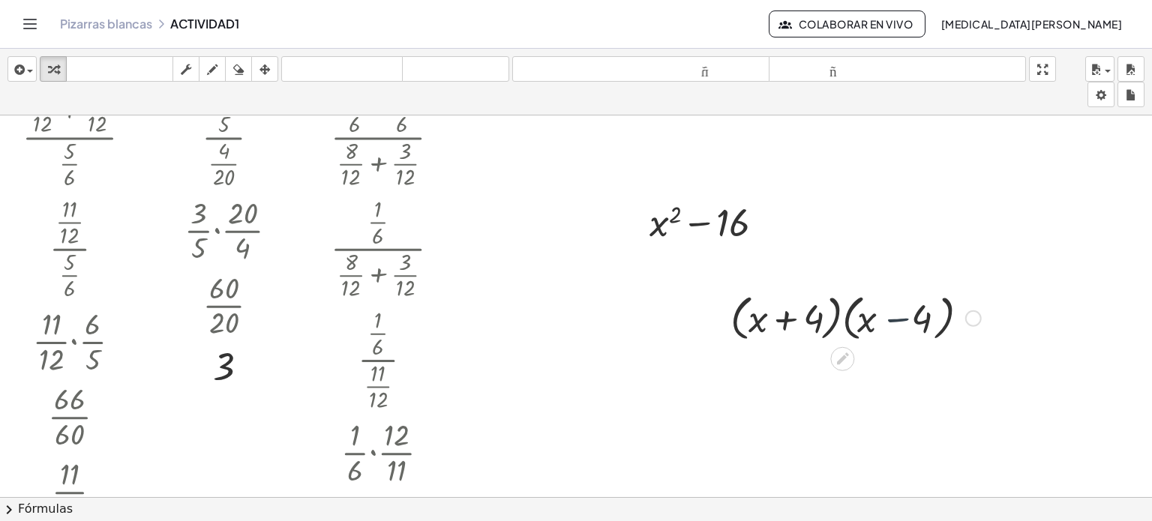
click at [900, 320] on div at bounding box center [856, 317] width 266 height 57
click at [848, 316] on div at bounding box center [856, 317] width 266 height 57
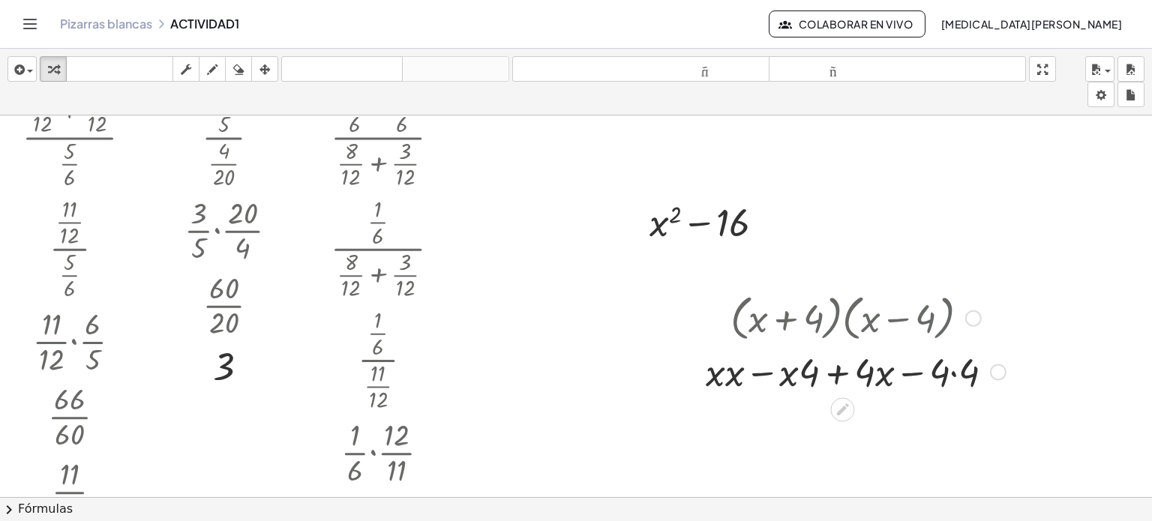
click at [836, 376] on div at bounding box center [855, 370] width 315 height 51
click at [836, 376] on div at bounding box center [856, 370] width 266 height 51
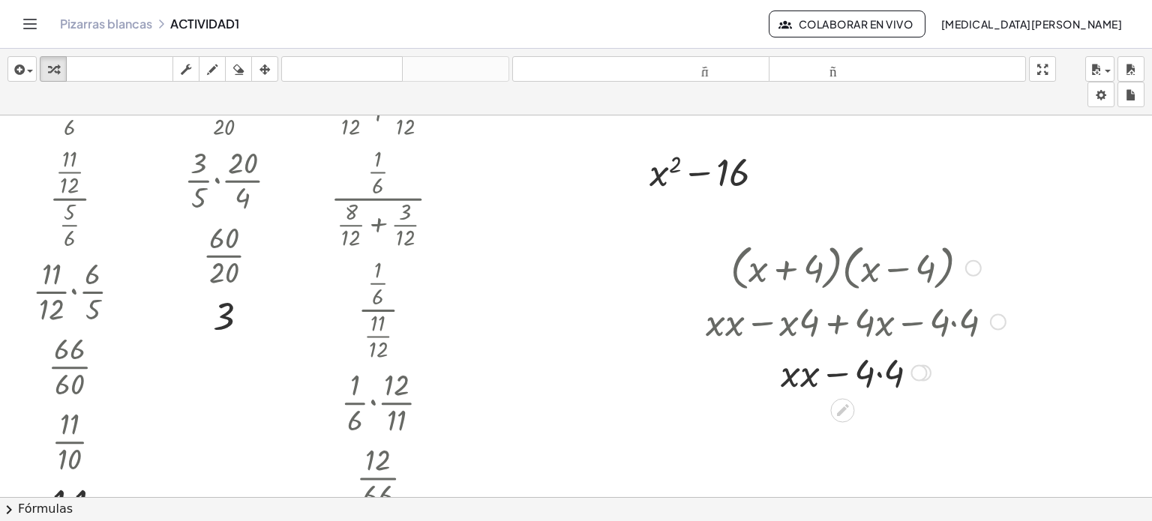
scroll to position [225, 0]
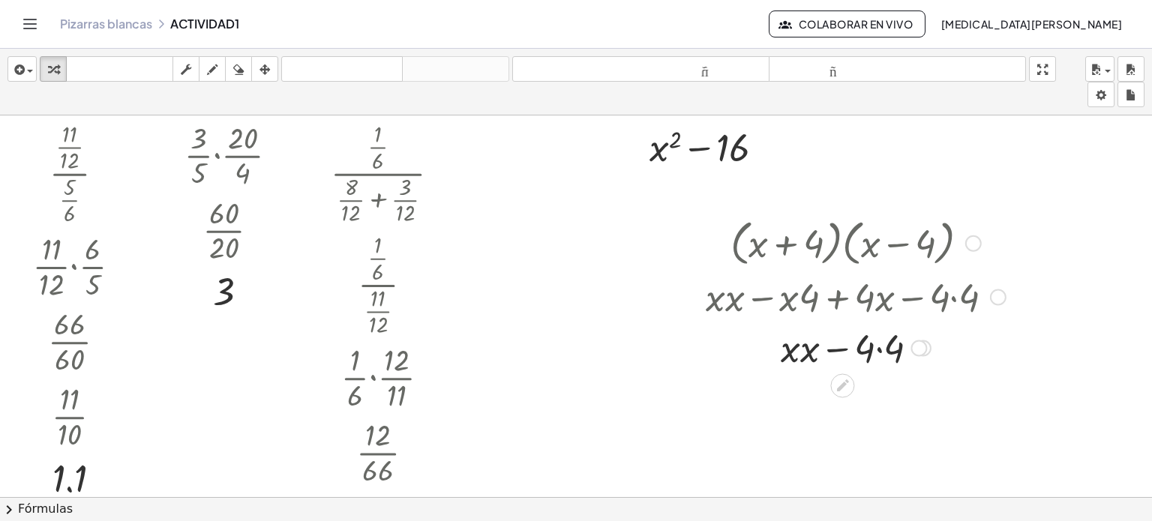
click at [879, 353] on div at bounding box center [855, 346] width 315 height 51
click at [817, 397] on div at bounding box center [855, 397] width 315 height 51
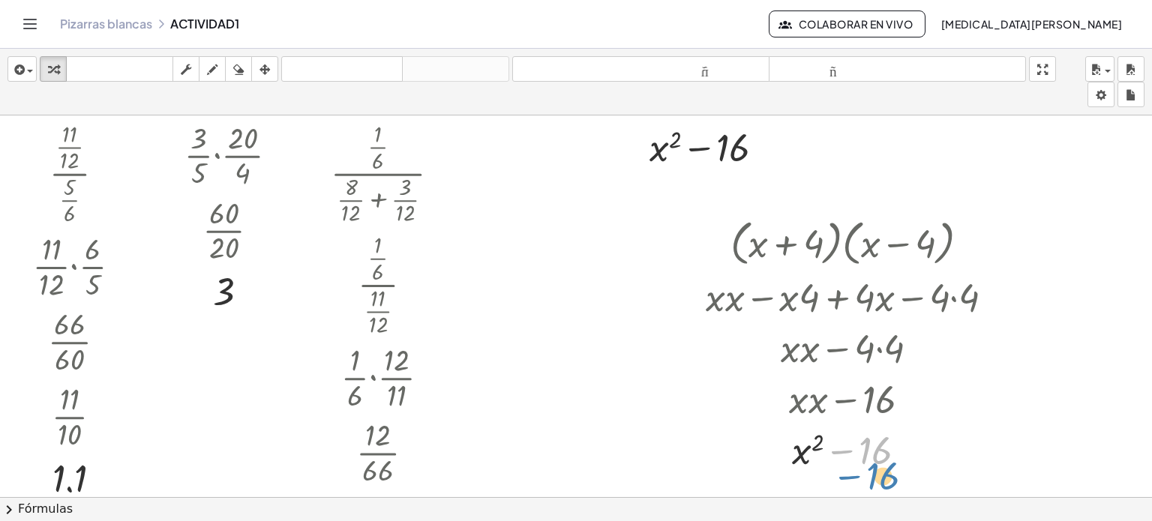
drag, startPoint x: 907, startPoint y: 439, endPoint x: 914, endPoint y: 467, distance: 28.8
click at [914, 467] on div at bounding box center [855, 448] width 315 height 51
drag, startPoint x: 915, startPoint y: 445, endPoint x: 916, endPoint y: 388, distance: 57.0
click at [842, 406] on div "+ x − 16 2" at bounding box center [842, 406] width 0 height 0
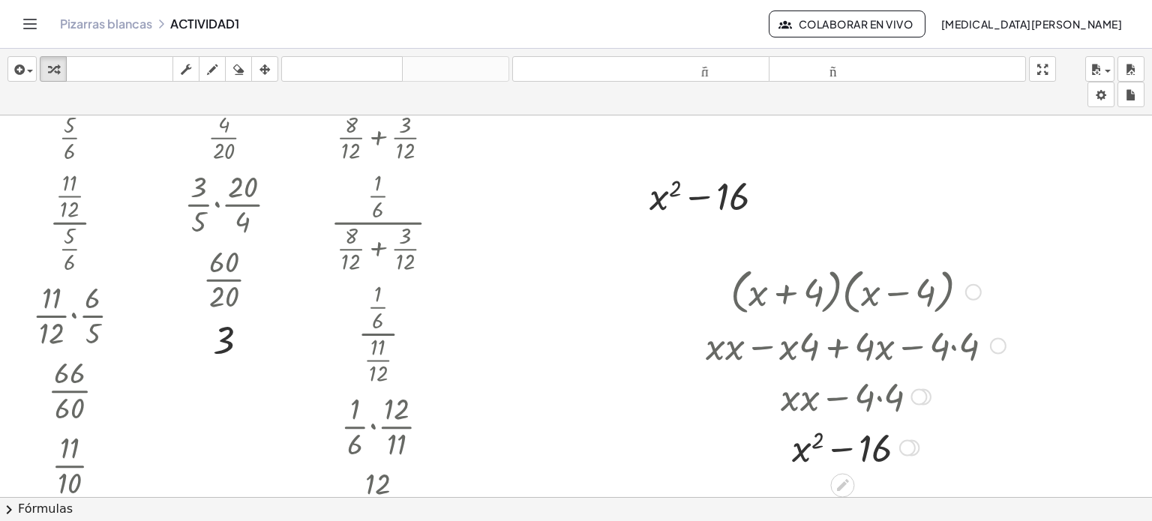
scroll to position [150, 0]
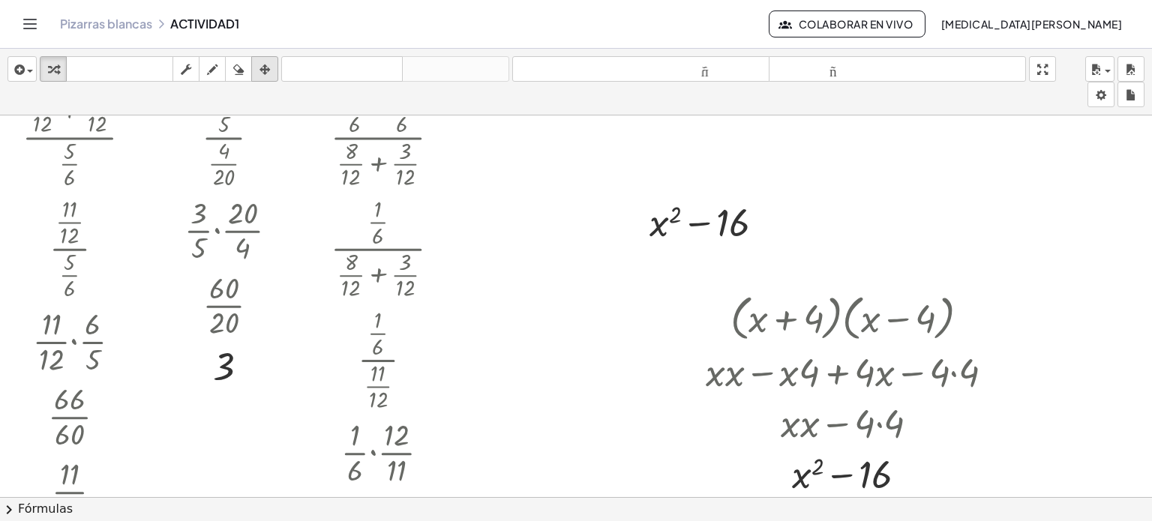
click at [260, 68] on icon "button" at bounding box center [265, 70] width 11 height 18
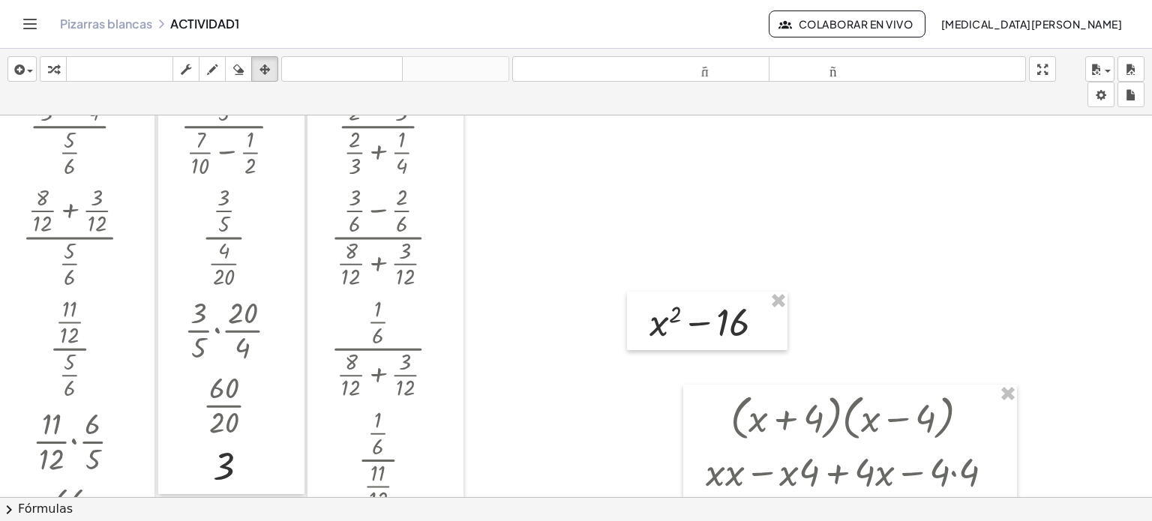
scroll to position [75, 0]
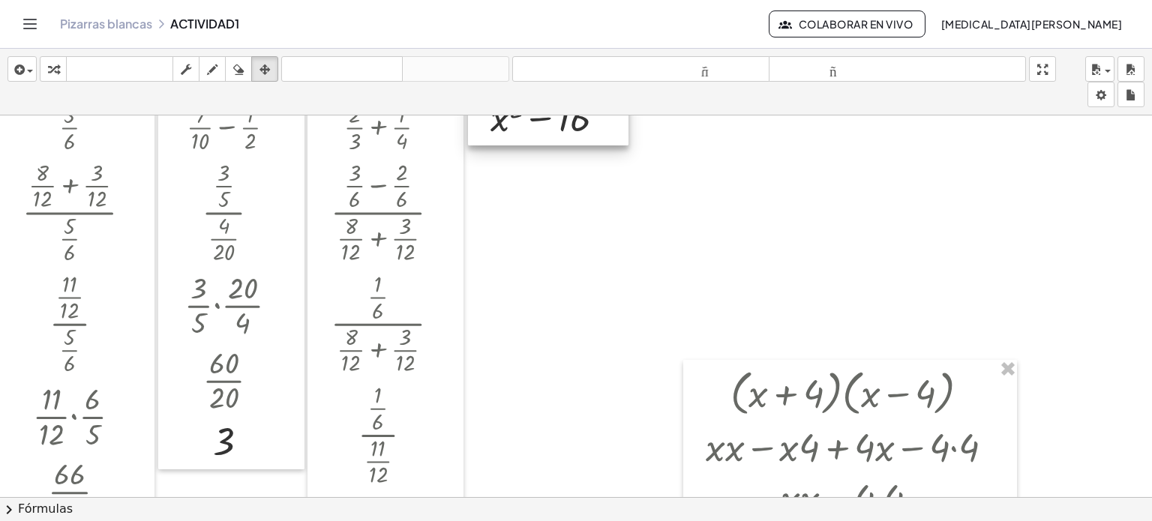
drag, startPoint x: 632, startPoint y: 259, endPoint x: 491, endPoint y: 90, distance: 220.4
click at [491, 90] on div "insertar Seleccione uno: Expresión matemática Función Texto Vídeo de YouTube Gr…" at bounding box center [576, 285] width 1152 height 473
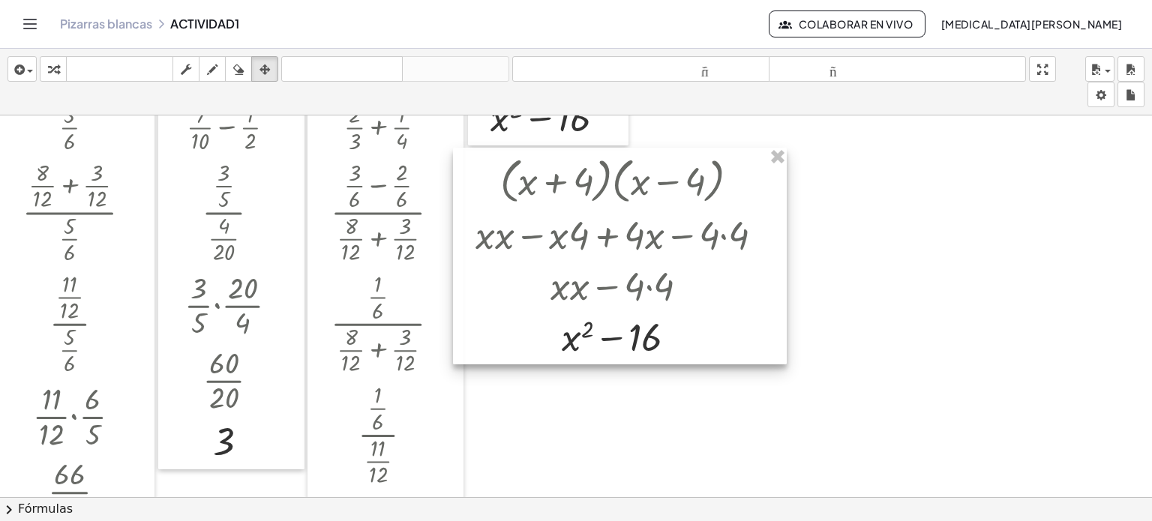
drag, startPoint x: 678, startPoint y: 350, endPoint x: 488, endPoint y: 161, distance: 267.9
click at [488, 161] on div at bounding box center [620, 257] width 334 height 218
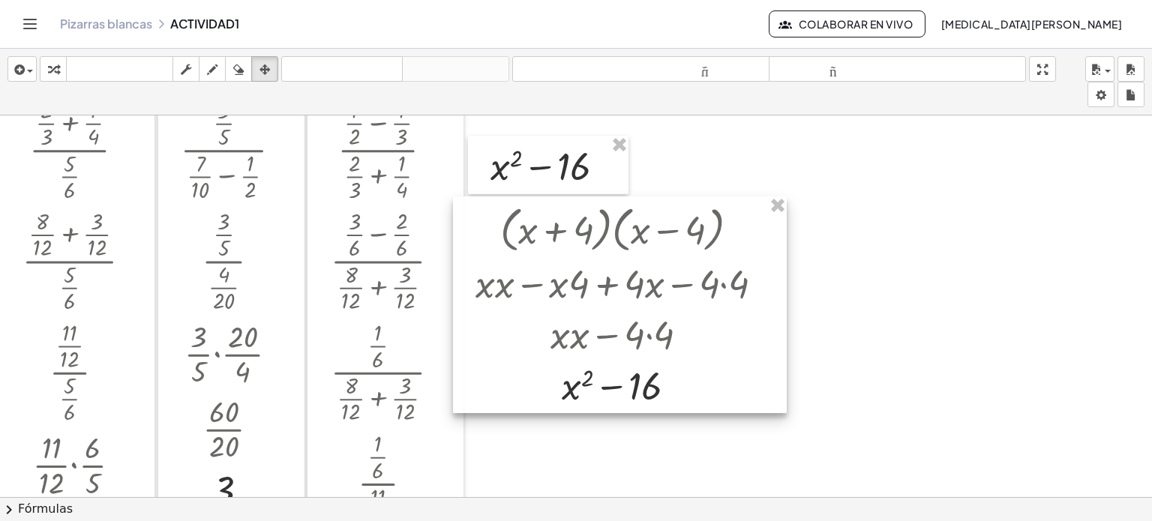
scroll to position [0, 0]
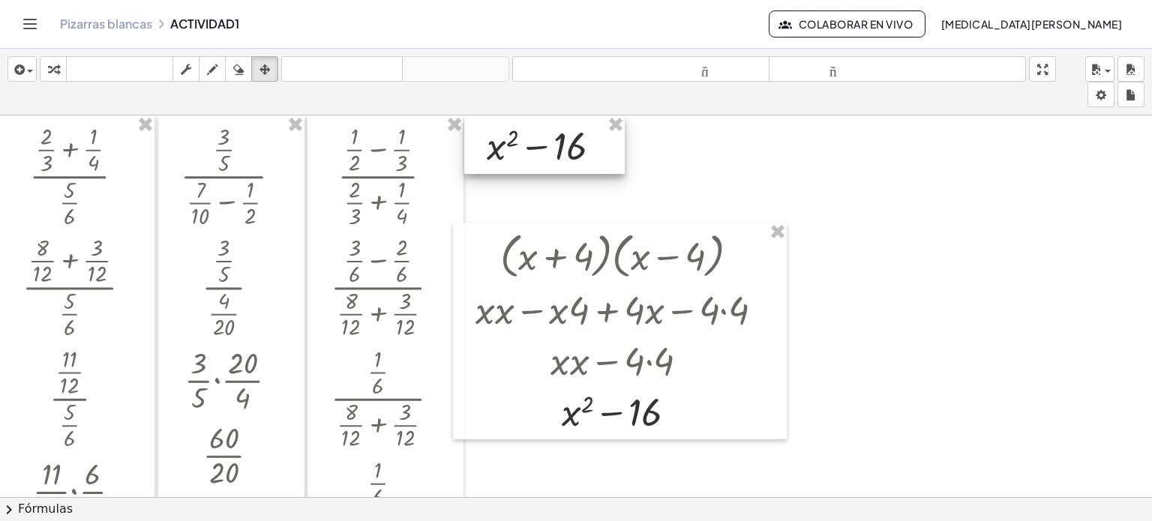
drag, startPoint x: 485, startPoint y: 176, endPoint x: 481, endPoint y: 126, distance: 49.7
click at [481, 126] on div at bounding box center [544, 145] width 161 height 59
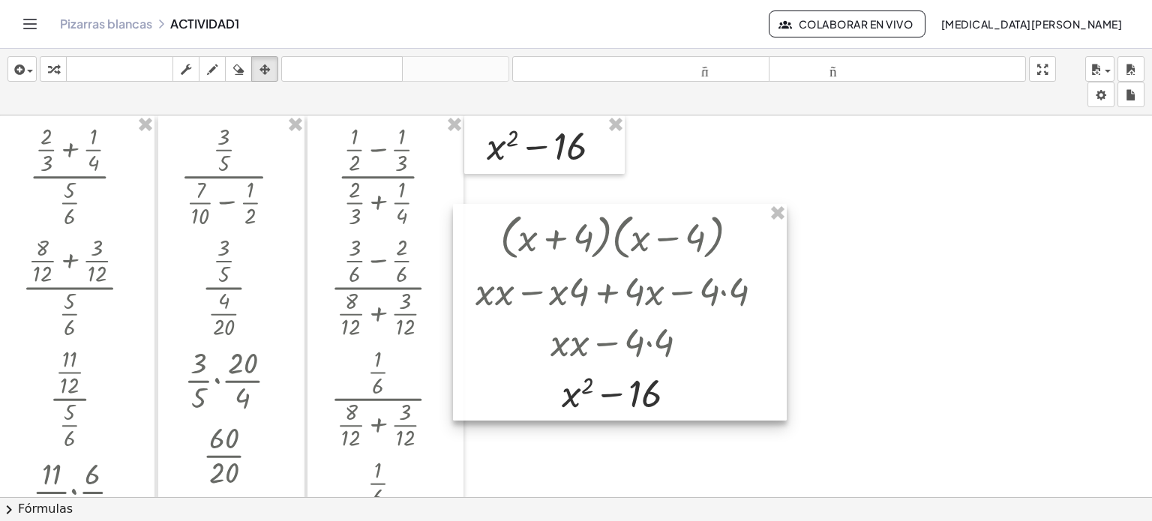
drag, startPoint x: 479, startPoint y: 248, endPoint x: 482, endPoint y: 208, distance: 39.9
click at [482, 215] on div at bounding box center [620, 313] width 334 height 218
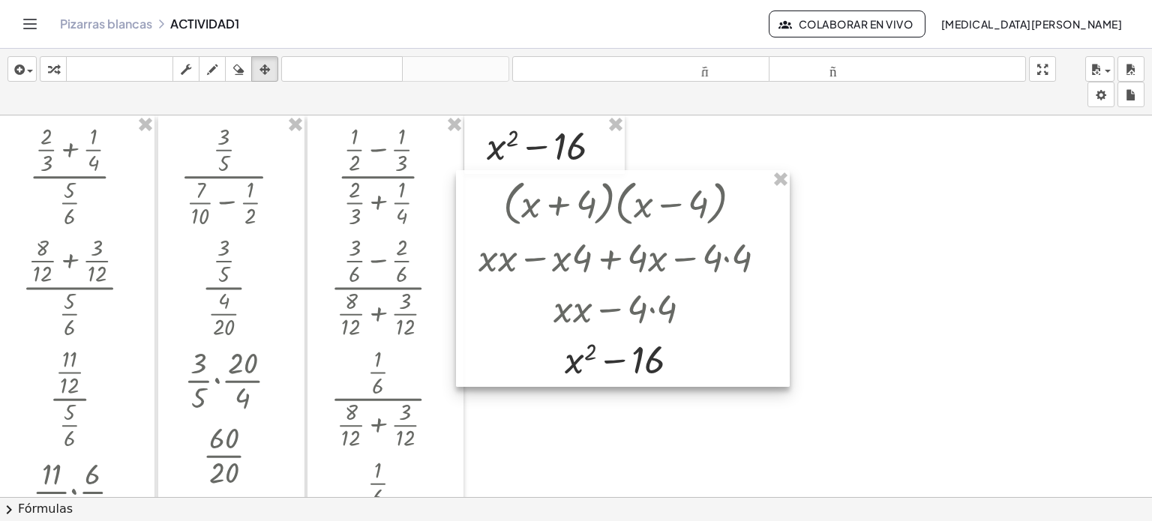
drag, startPoint x: 482, startPoint y: 199, endPoint x: 482, endPoint y: 179, distance: 19.5
click at [482, 179] on div at bounding box center [623, 279] width 334 height 218
click at [58, 67] on icon "button" at bounding box center [53, 70] width 11 height 18
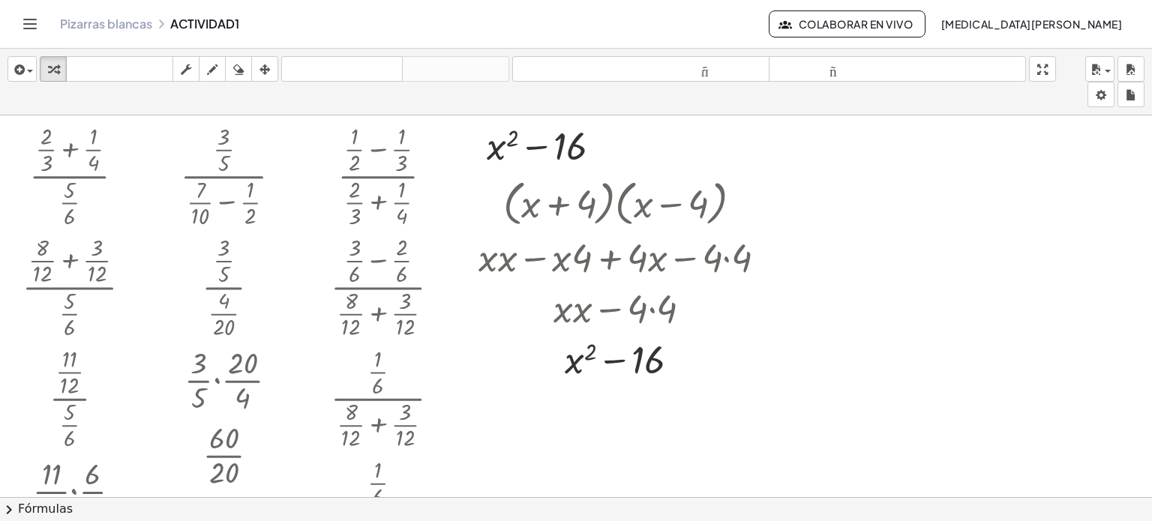
click at [603, 433] on div at bounding box center [576, 499] width 1152 height 766
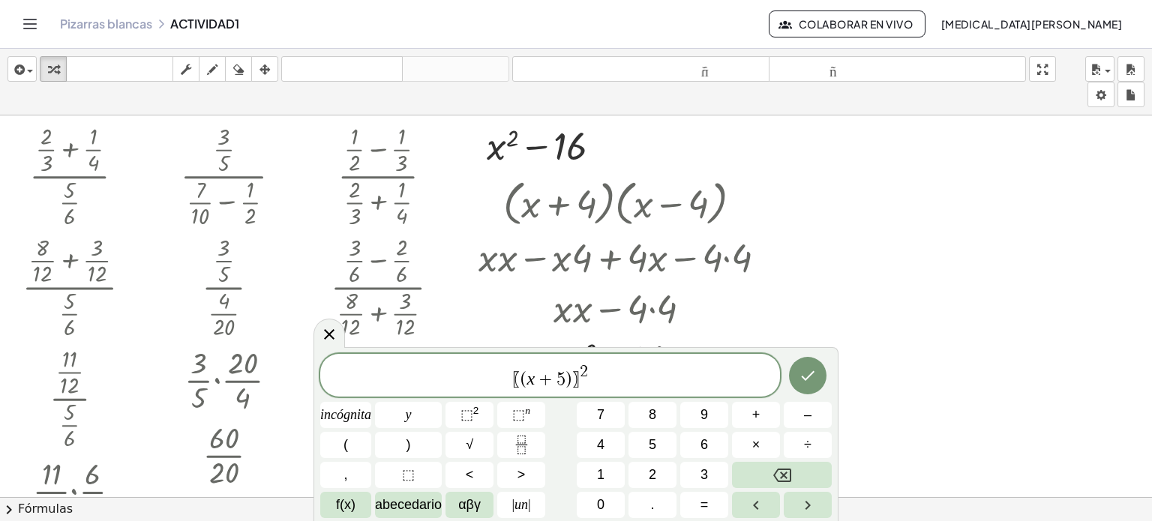
click at [574, 386] on span "〗" at bounding box center [576, 380] width 8 height 18
click at [579, 391] on div "〖 ( x + 5 ) ​ 〗 2" at bounding box center [550, 375] width 460 height 43
click at [350, 443] on button "(" at bounding box center [345, 445] width 51 height 26
click at [383, 446] on button ")" at bounding box center [408, 445] width 67 height 26
click at [815, 374] on icon "Hecho" at bounding box center [808, 375] width 18 height 18
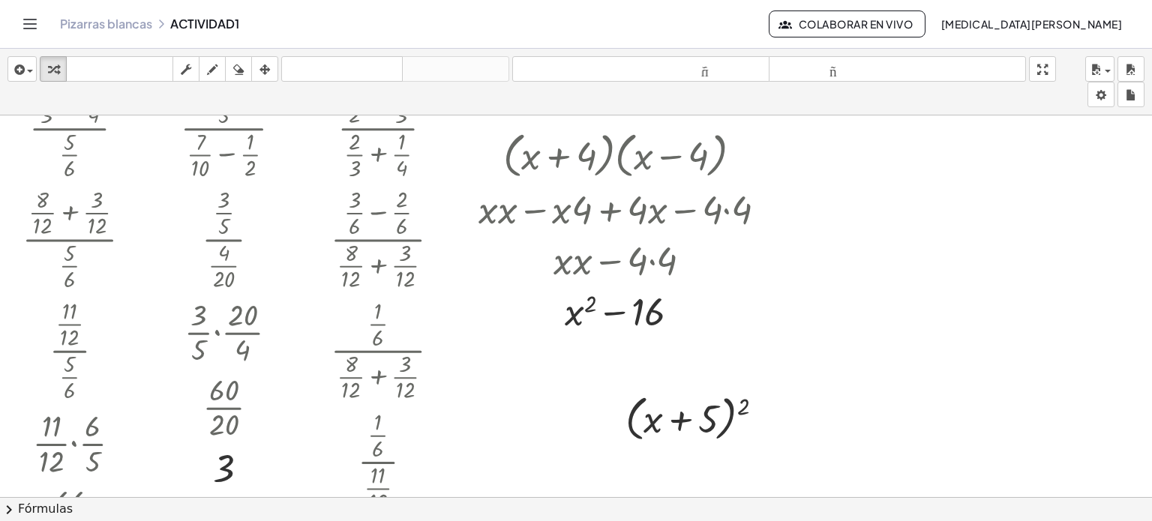
scroll to position [75, 0]
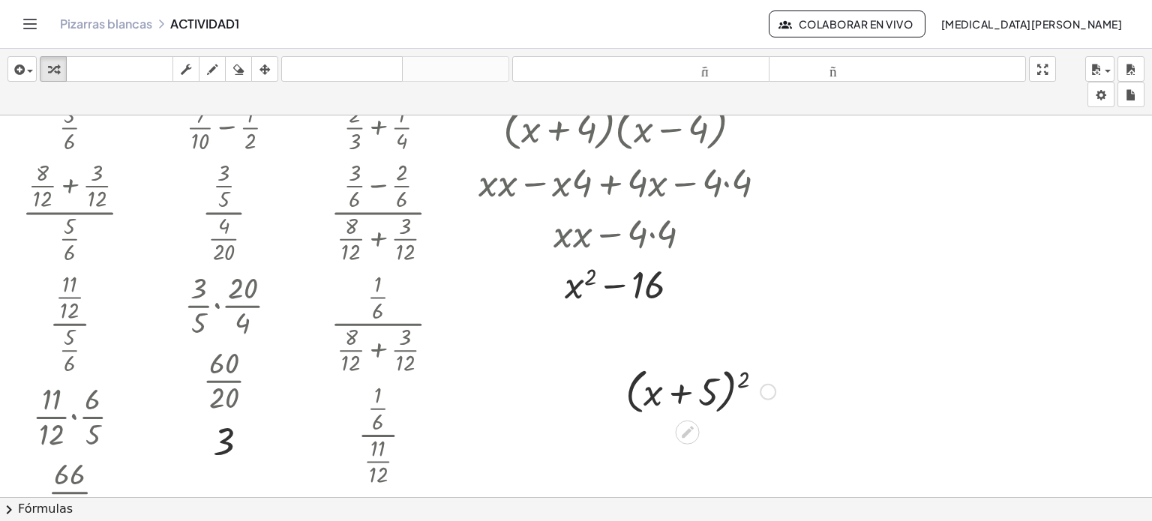
click at [682, 392] on div at bounding box center [700, 390] width 165 height 57
click at [732, 384] on div at bounding box center [700, 390] width 165 height 57
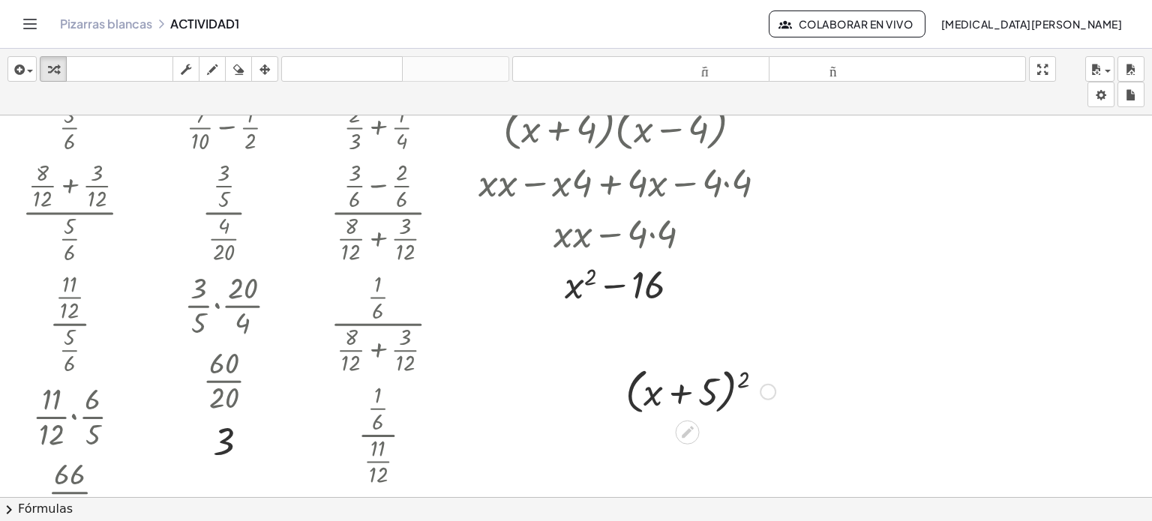
click at [705, 396] on div at bounding box center [700, 390] width 165 height 57
click at [706, 396] on div at bounding box center [700, 390] width 165 height 57
click at [713, 398] on div at bounding box center [700, 390] width 165 height 57
click at [710, 396] on div at bounding box center [700, 390] width 165 height 57
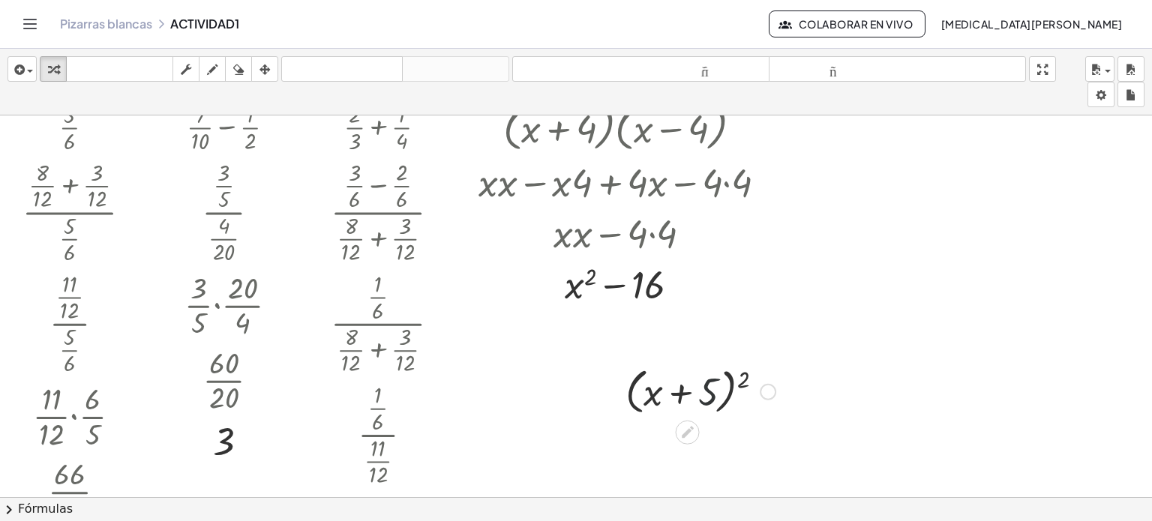
click at [710, 389] on div at bounding box center [700, 390] width 165 height 57
click at [707, 383] on div at bounding box center [700, 390] width 165 height 57
drag, startPoint x: 707, startPoint y: 383, endPoint x: 747, endPoint y: 362, distance: 45.0
click at [747, 362] on div at bounding box center [700, 390] width 165 height 57
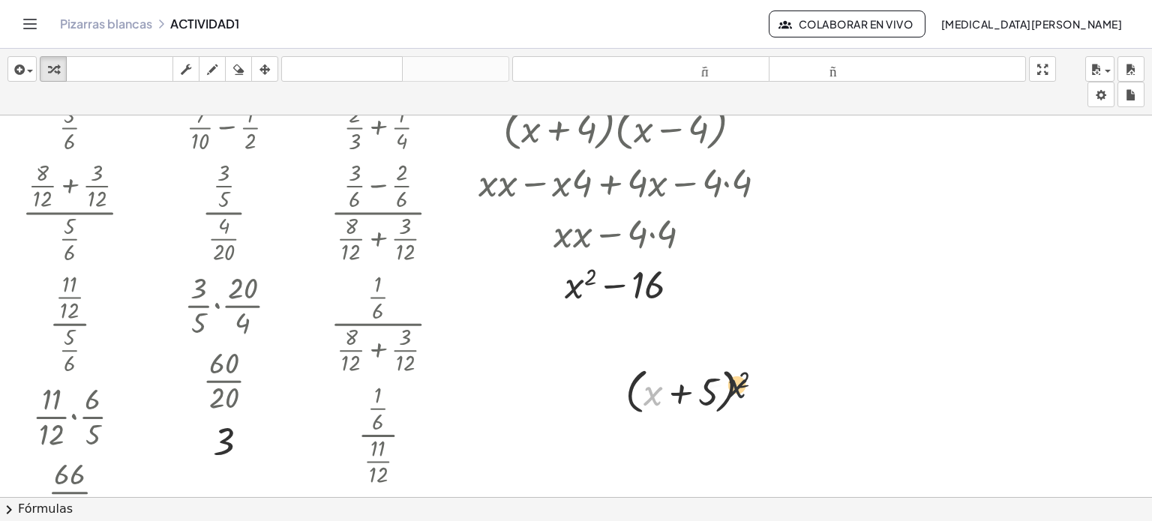
drag, startPoint x: 652, startPoint y: 393, endPoint x: 758, endPoint y: 384, distance: 106.9
click at [758, 384] on div at bounding box center [700, 390] width 165 height 57
click at [737, 379] on div at bounding box center [700, 390] width 165 height 57
click at [731, 380] on div at bounding box center [700, 390] width 165 height 57
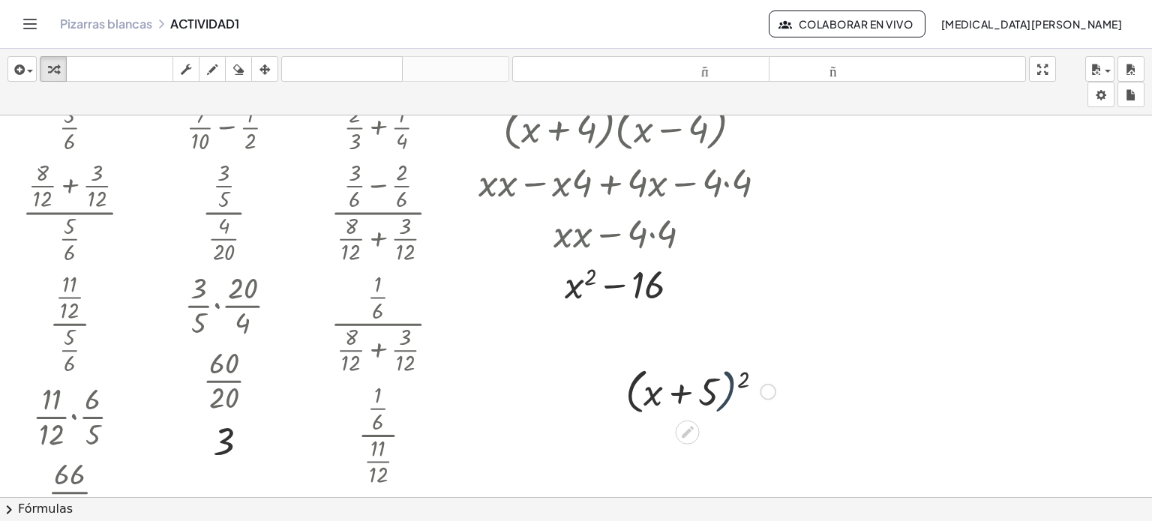
click at [731, 380] on div at bounding box center [700, 390] width 165 height 57
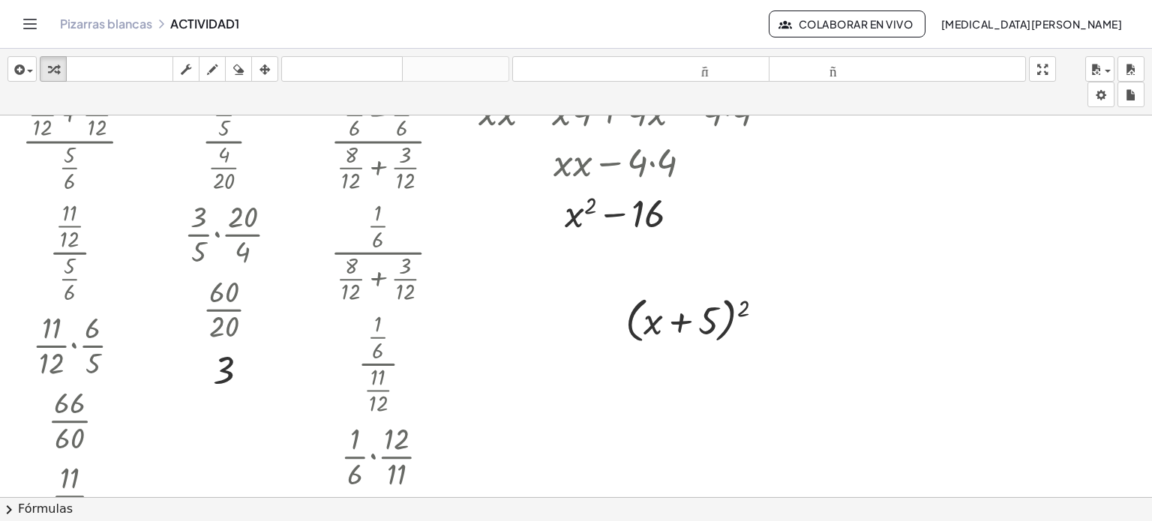
scroll to position [150, 0]
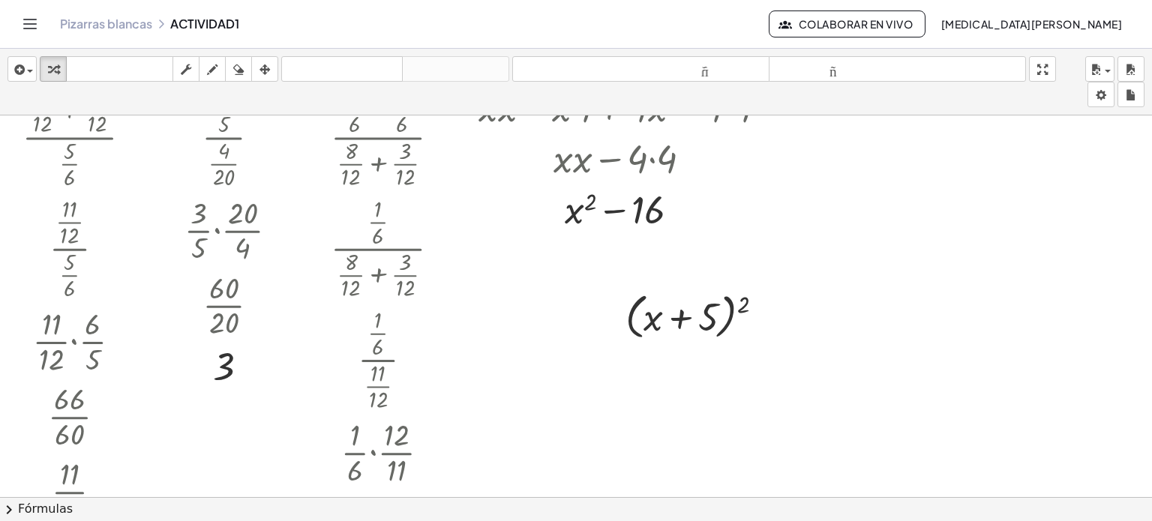
click at [686, 374] on div at bounding box center [576, 348] width 1152 height 766
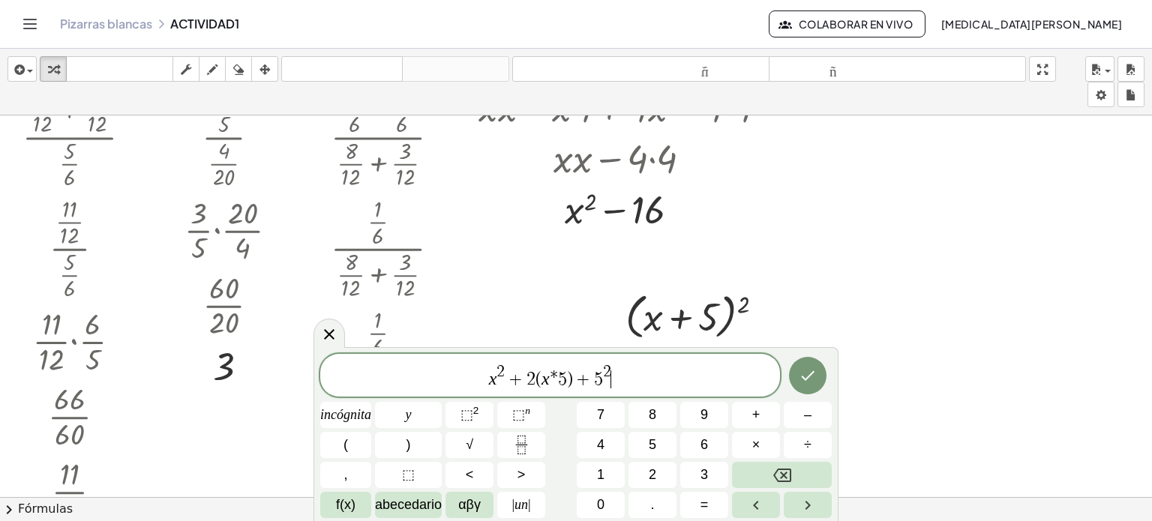
click at [555, 381] on span "*" at bounding box center [554, 380] width 8 height 18
click at [810, 375] on icon "Hecho" at bounding box center [808, 376] width 14 height 10
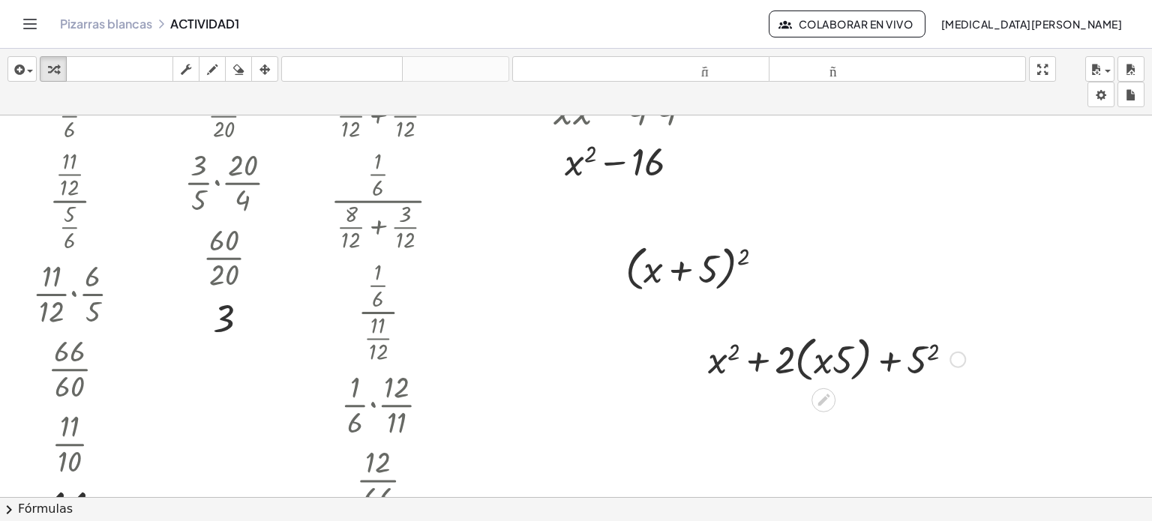
scroll to position [225, 0]
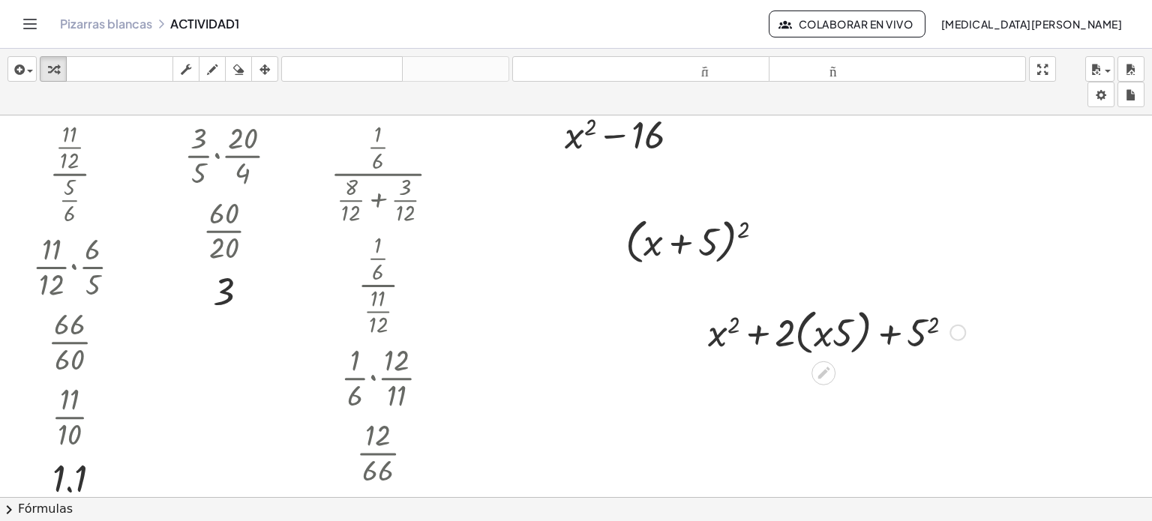
click at [802, 336] on div at bounding box center [837, 331] width 272 height 57
click at [802, 336] on div at bounding box center [837, 331] width 236 height 51
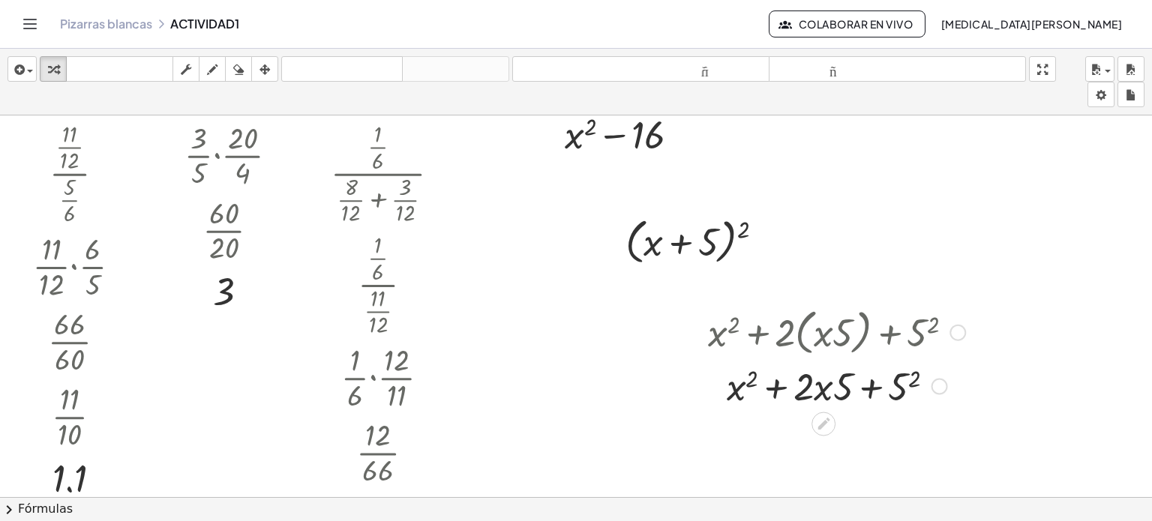
click at [819, 398] on div at bounding box center [837, 384] width 272 height 51
click at [807, 384] on div at bounding box center [837, 384] width 272 height 51
click at [806, 383] on div at bounding box center [837, 384] width 272 height 51
click at [825, 391] on div at bounding box center [837, 384] width 272 height 51
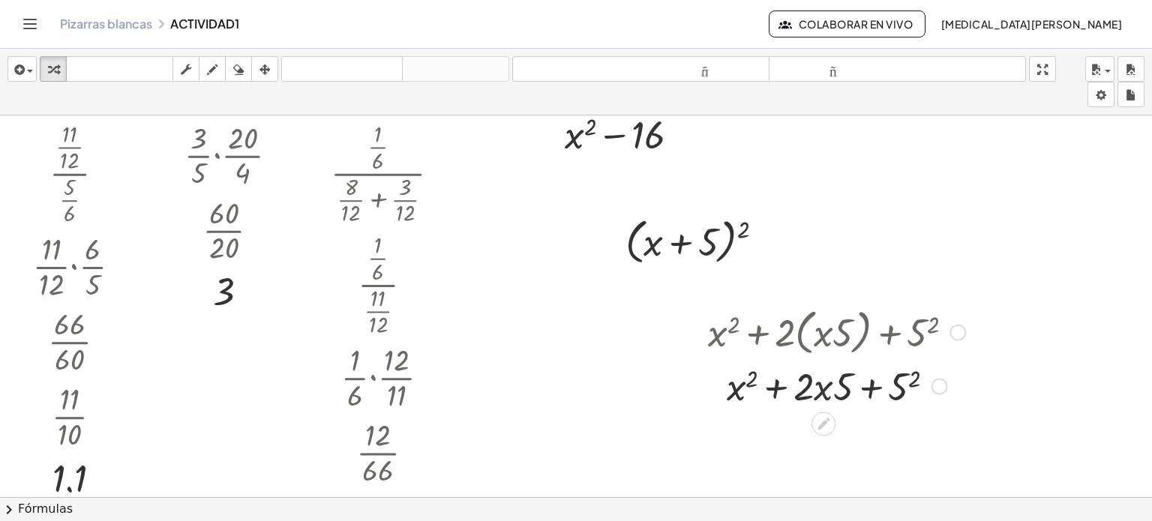
click at [825, 391] on div at bounding box center [837, 384] width 272 height 51
drag, startPoint x: 824, startPoint y: 390, endPoint x: 809, endPoint y: 392, distance: 15.2
click at [809, 392] on div at bounding box center [837, 384] width 272 height 51
click at [353, 53] on div "insertar Seleccione uno: Expresión matemática Función Texto Vídeo de YouTube Gr…" at bounding box center [576, 82] width 1152 height 67
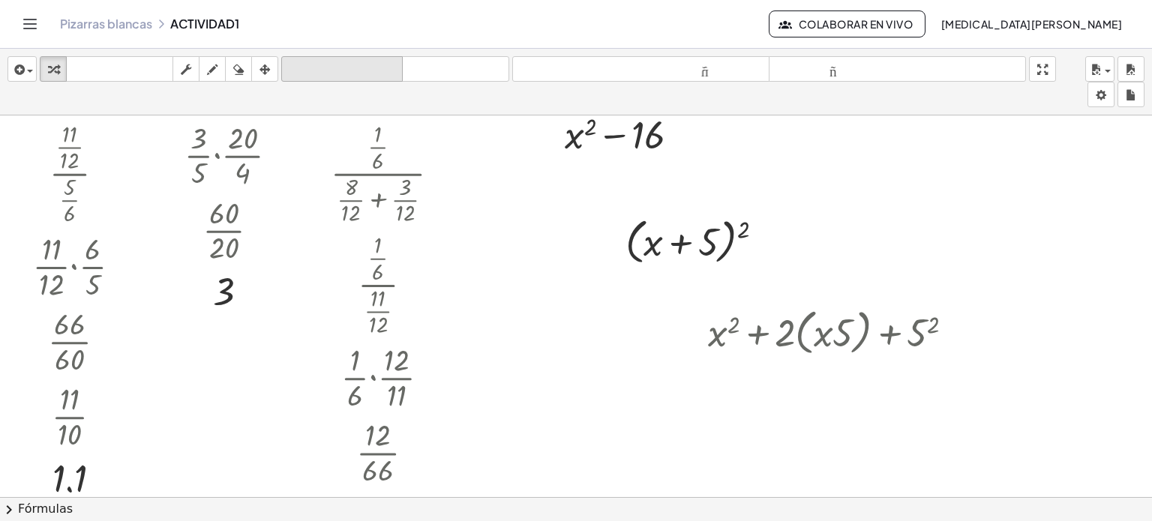
click at [344, 62] on font "deshacer" at bounding box center [342, 69] width 114 height 14
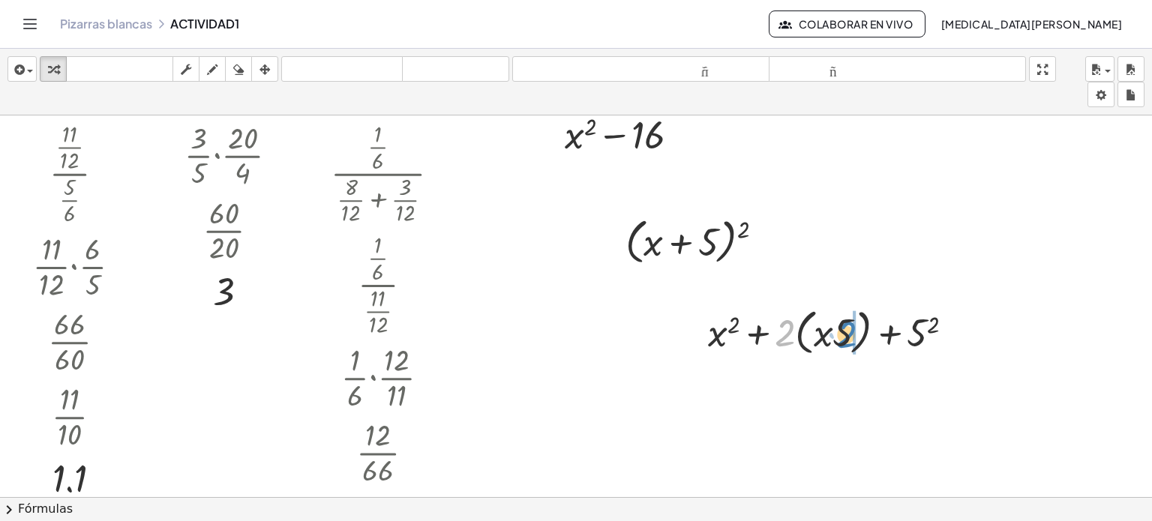
drag, startPoint x: 785, startPoint y: 332, endPoint x: 846, endPoint y: 333, distance: 61.5
click at [846, 333] on div at bounding box center [837, 331] width 272 height 57
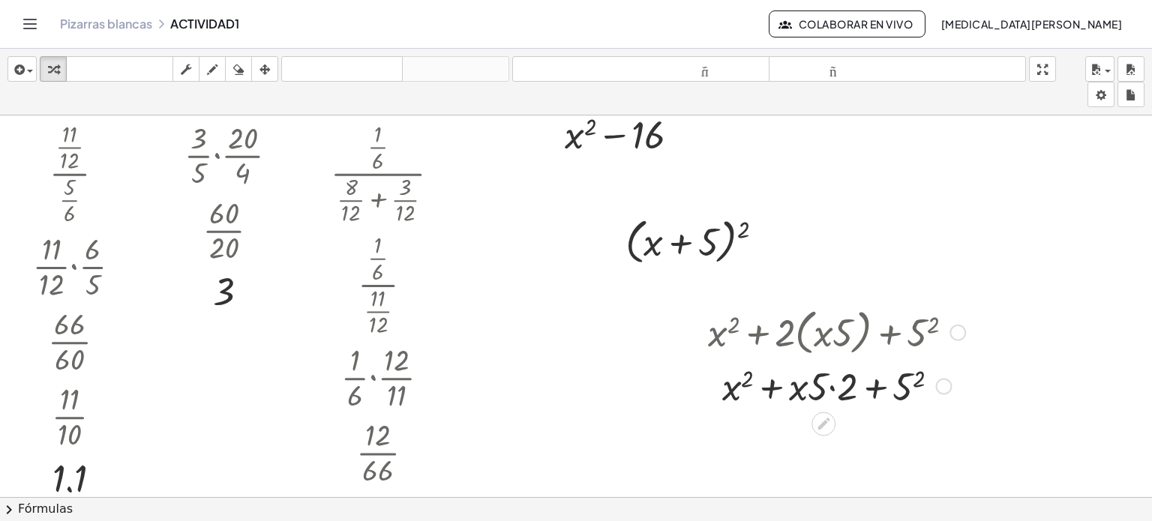
click at [833, 389] on div at bounding box center [837, 384] width 272 height 51
click at [386, 68] on font "deshacer" at bounding box center [342, 69] width 114 height 14
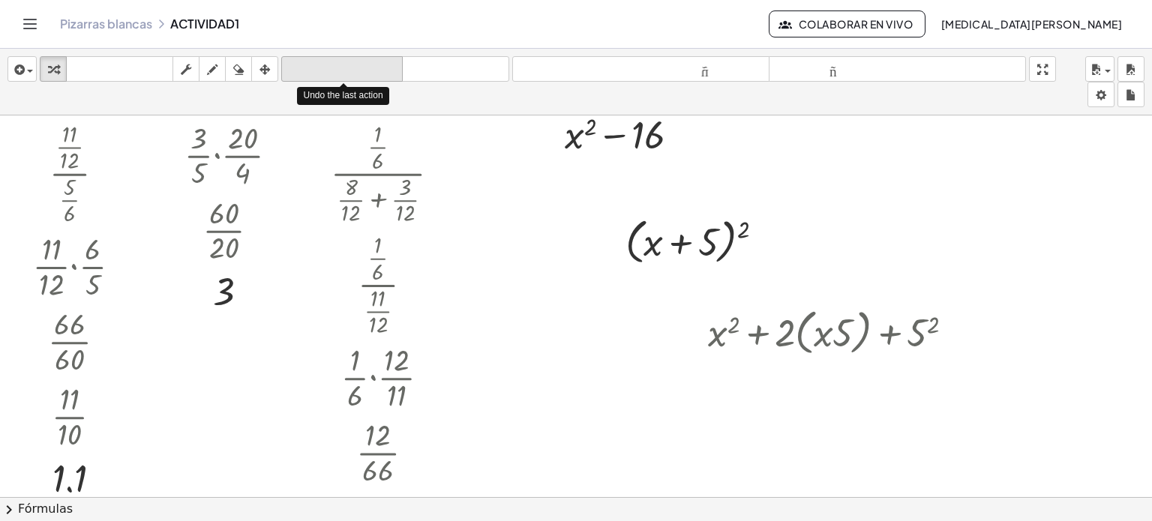
click at [386, 68] on font "deshacer" at bounding box center [342, 69] width 114 height 14
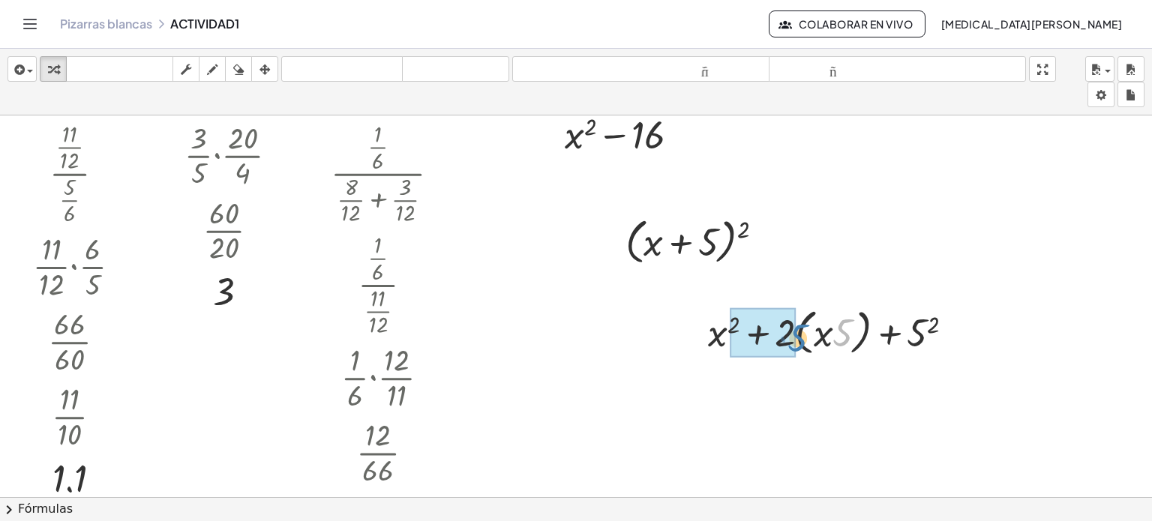
drag, startPoint x: 843, startPoint y: 331, endPoint x: 798, endPoint y: 336, distance: 45.3
click at [798, 336] on div at bounding box center [837, 331] width 272 height 57
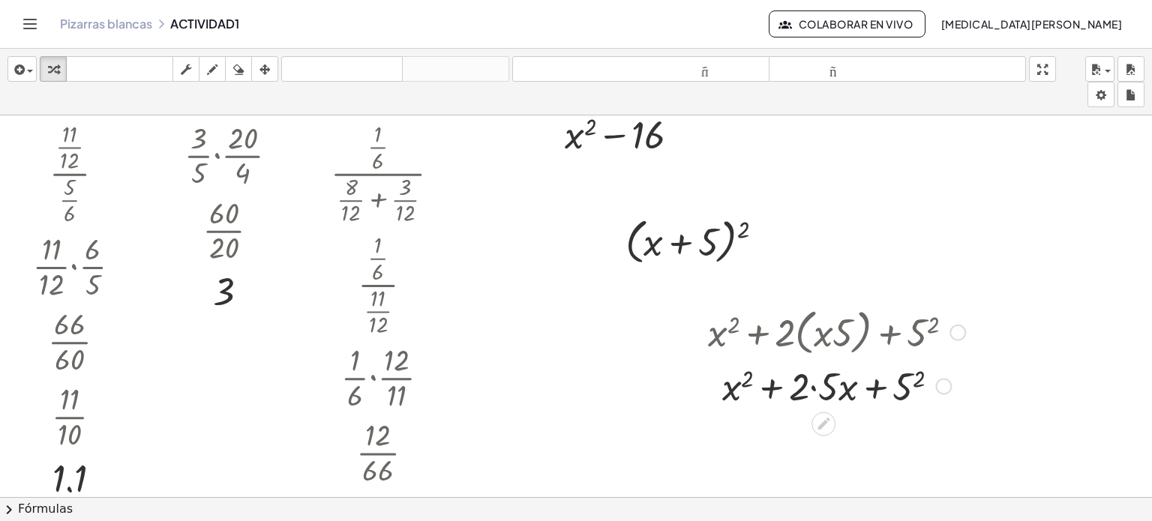
click at [814, 386] on div at bounding box center [837, 384] width 272 height 51
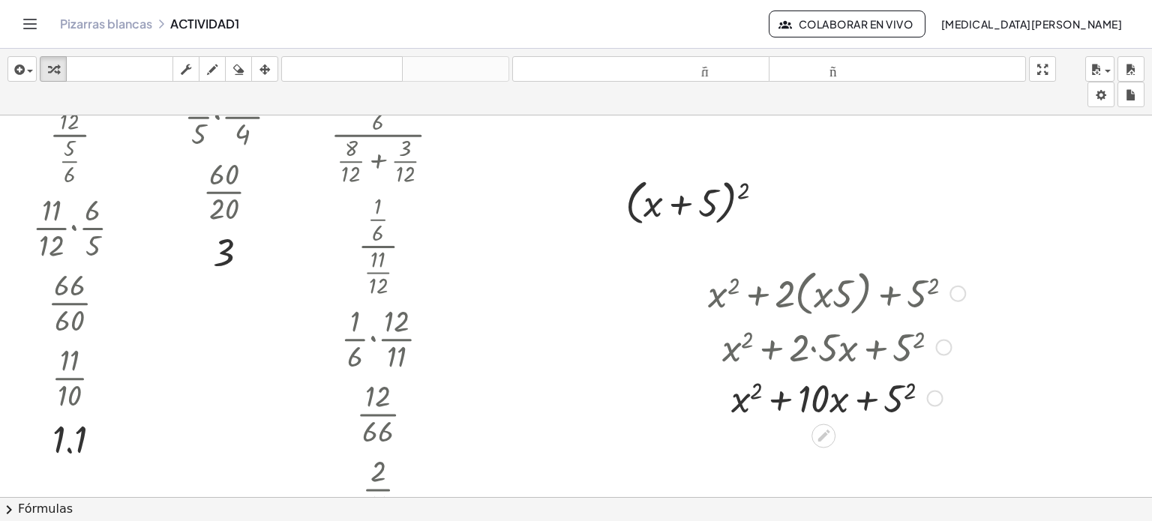
scroll to position [300, 0]
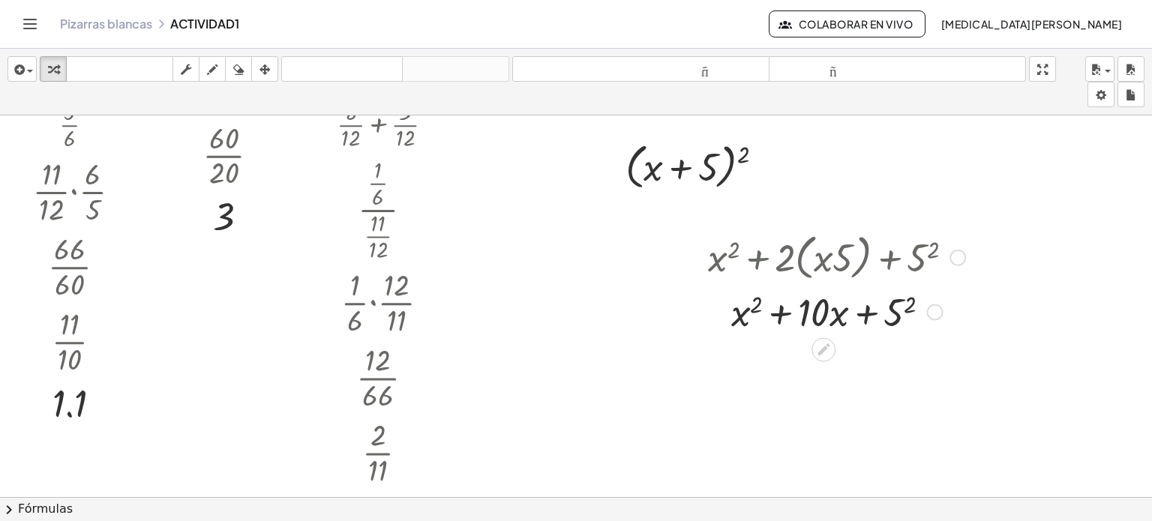
drag, startPoint x: 939, startPoint y: 356, endPoint x: 942, endPoint y: 306, distance: 50.4
click at [942, 306] on div at bounding box center [935, 312] width 17 height 17
click at [894, 316] on div at bounding box center [837, 309] width 272 height 51
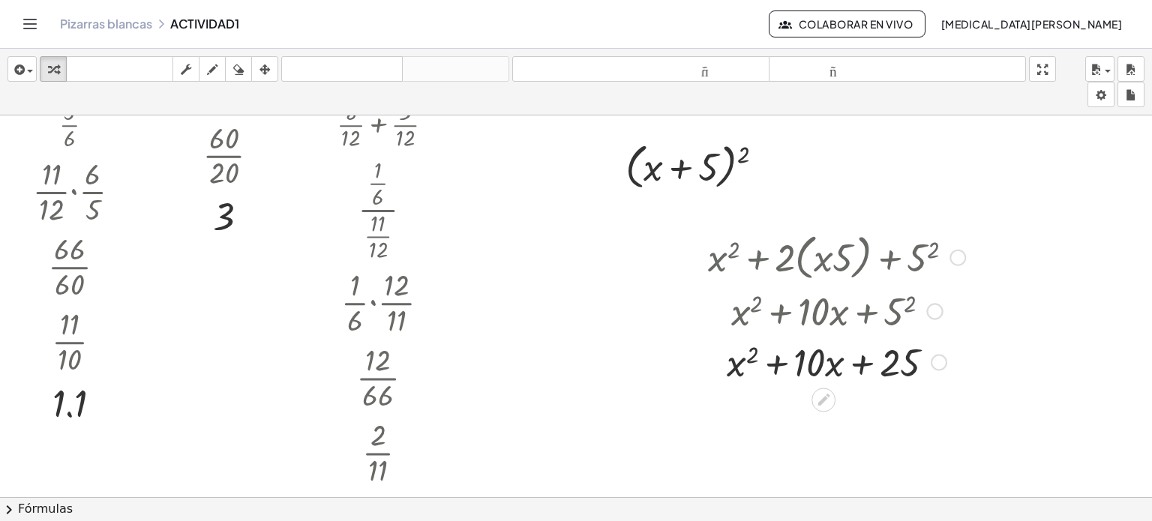
click at [735, 365] on div at bounding box center [837, 360] width 272 height 51
click at [813, 356] on div at bounding box center [837, 360] width 272 height 51
click at [836, 371] on div at bounding box center [837, 360] width 272 height 51
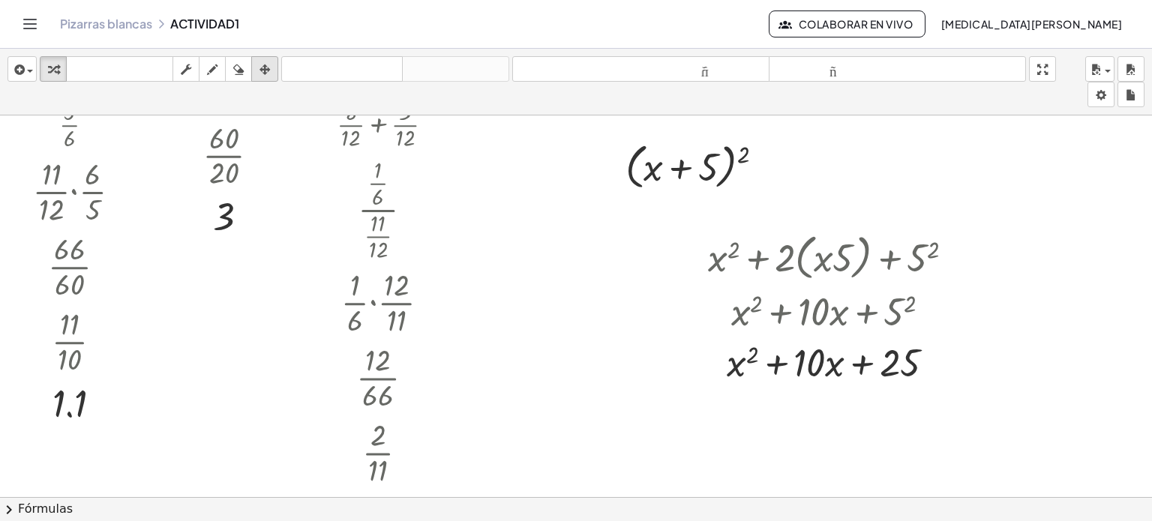
click at [262, 68] on icon "button" at bounding box center [265, 70] width 11 height 18
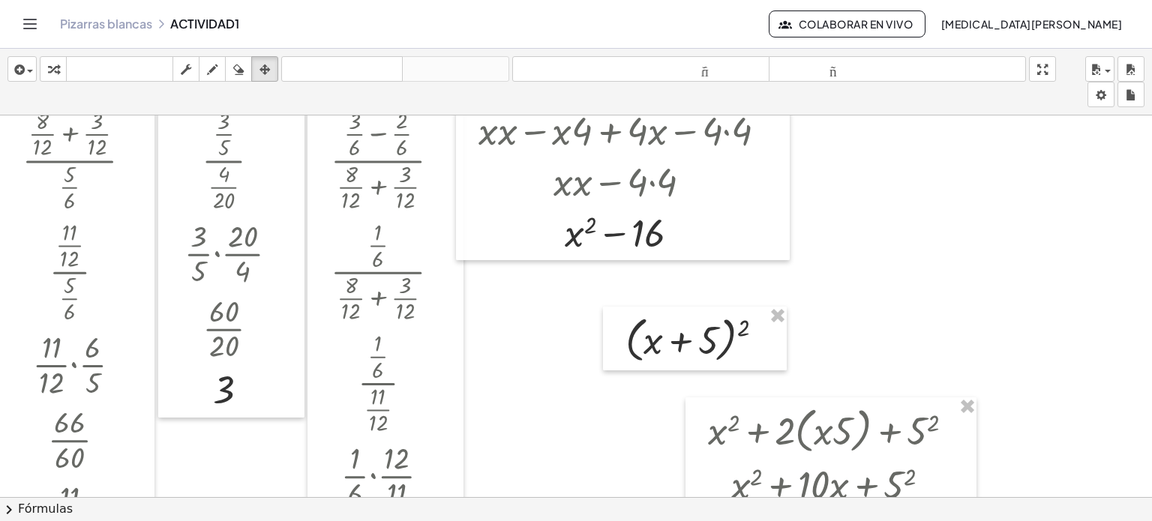
scroll to position [0, 0]
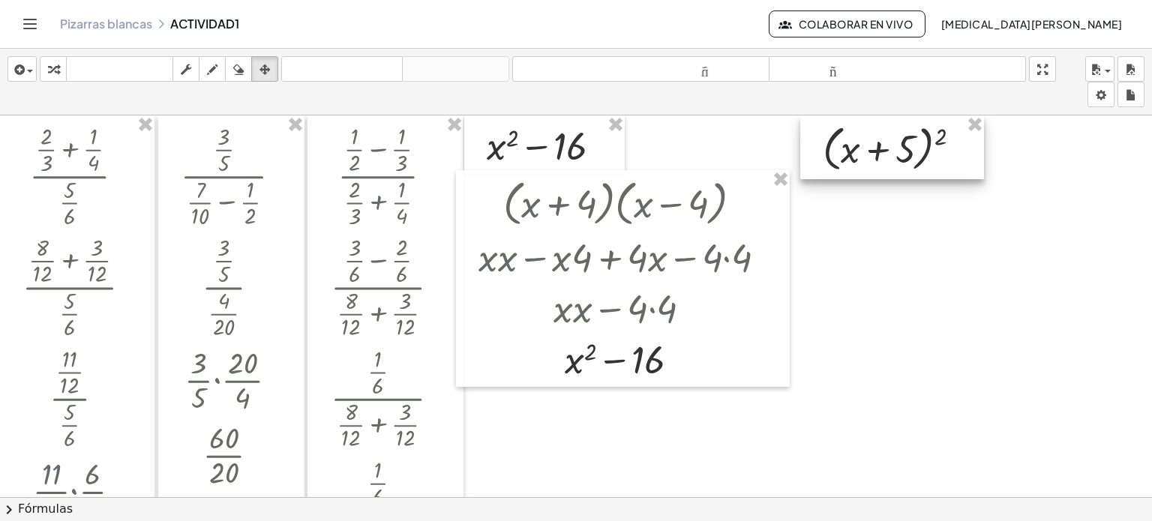
drag, startPoint x: 621, startPoint y: 448, endPoint x: 818, endPoint y: 105, distance: 395.6
click at [818, 106] on div "insertar Seleccione uno: Expresión matemática Función Texto Vídeo de YouTube Gr…" at bounding box center [576, 285] width 1152 height 473
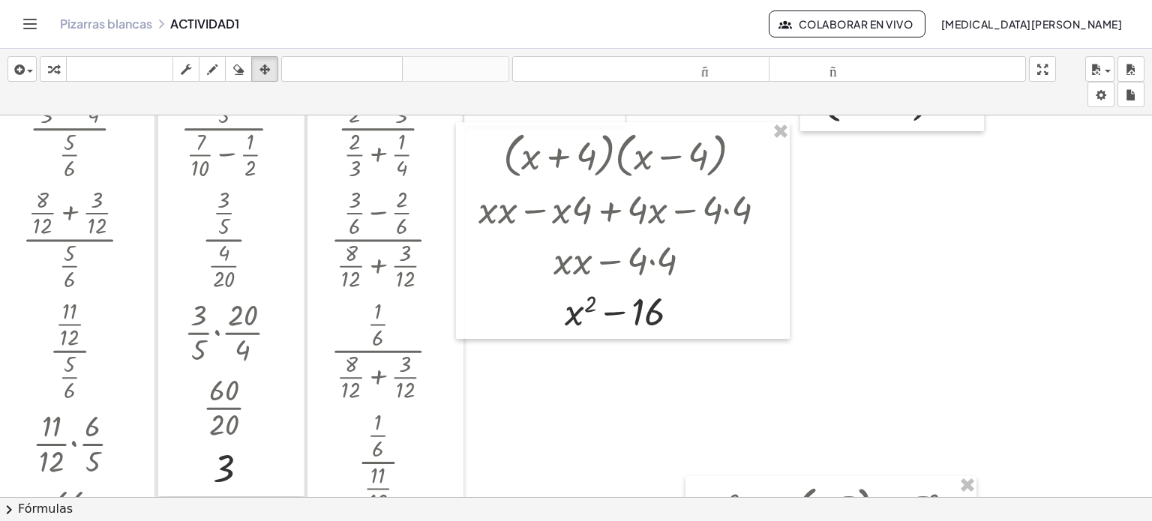
scroll to position [75, 0]
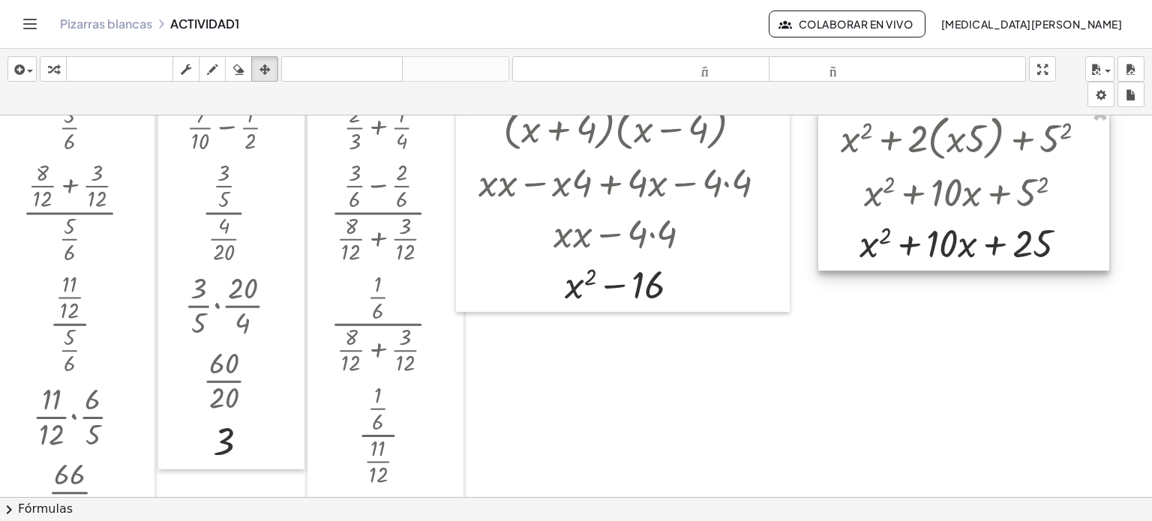
drag, startPoint x: 706, startPoint y: 467, endPoint x: 830, endPoint y: 119, distance: 369.4
click at [830, 119] on div at bounding box center [963, 188] width 291 height 167
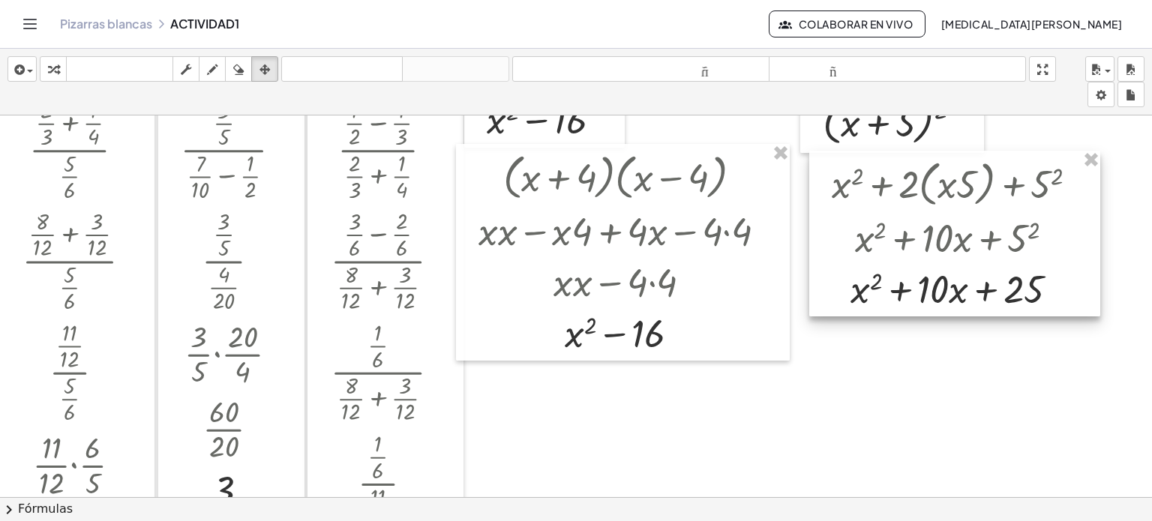
scroll to position [0, 0]
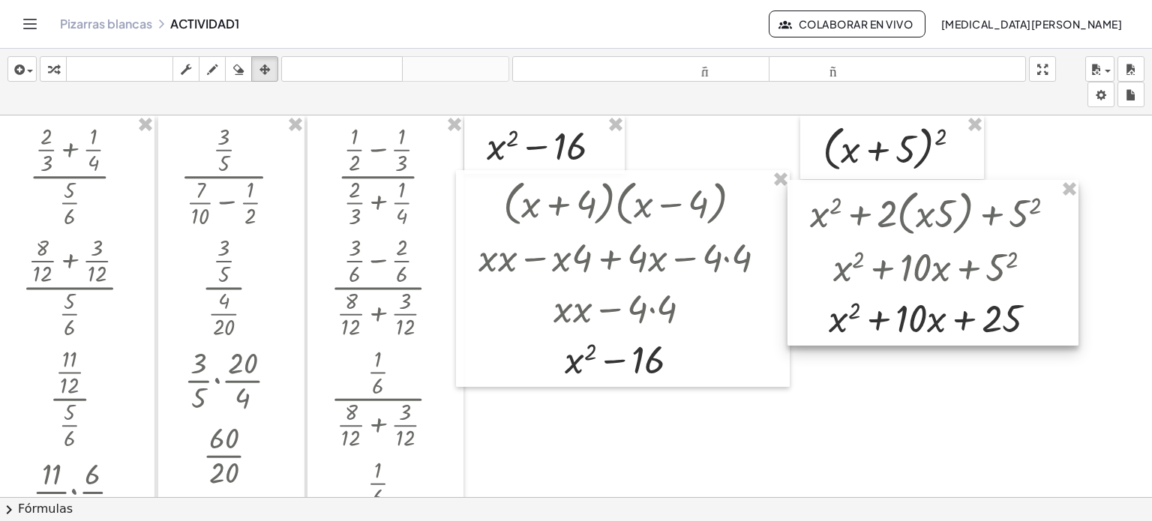
drag, startPoint x: 833, startPoint y: 197, endPoint x: 811, endPoint y: 198, distance: 21.8
click at [811, 198] on div at bounding box center [933, 263] width 291 height 167
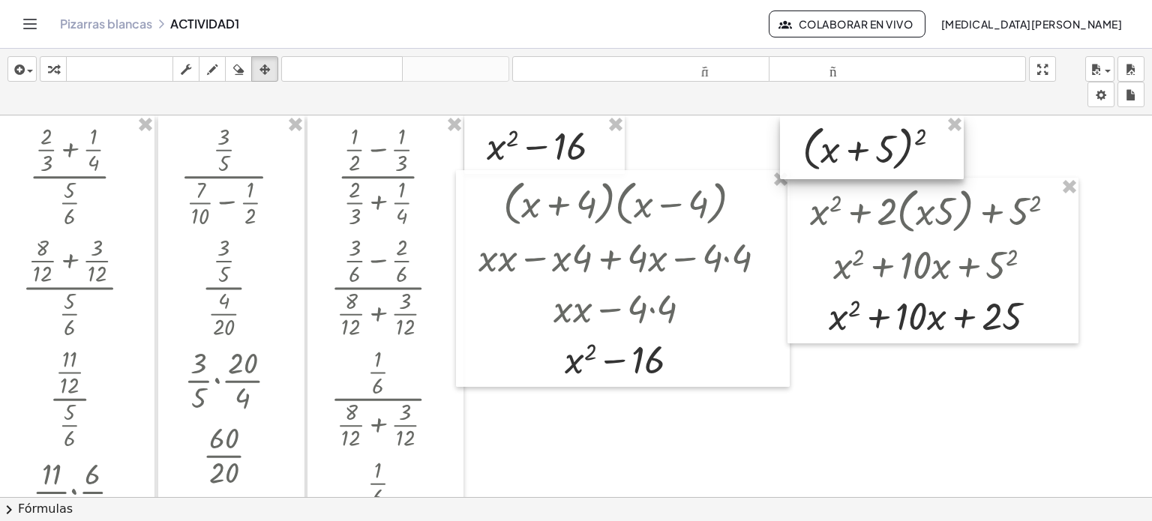
drag, startPoint x: 810, startPoint y: 164, endPoint x: 790, endPoint y: 156, distance: 21.6
click at [790, 156] on div at bounding box center [872, 148] width 184 height 65
click at [45, 69] on div "button" at bounding box center [54, 69] width 20 height 18
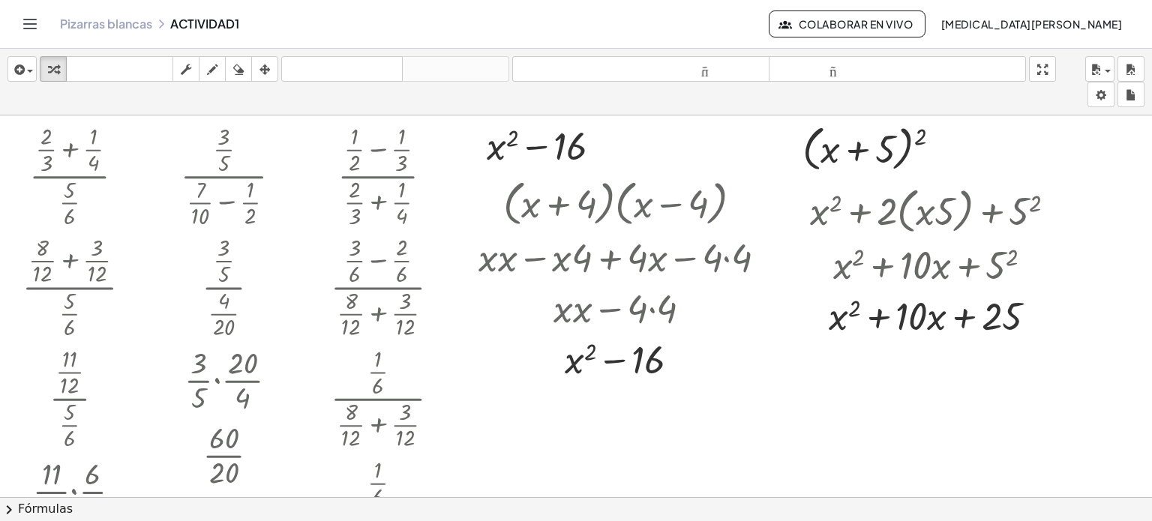
click at [699, 416] on div at bounding box center [576, 499] width 1152 height 766
click at [725, 435] on div at bounding box center [576, 499] width 1152 height 766
click at [0, 0] on button "6" at bounding box center [0, 0] width 0 height 0
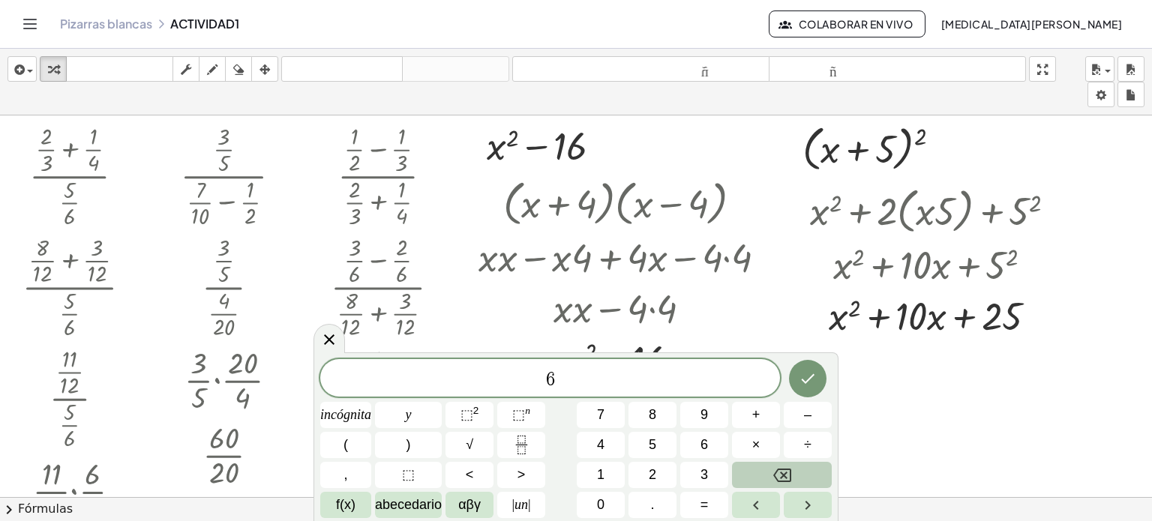
click at [785, 471] on icon "Retroceso" at bounding box center [782, 476] width 18 height 18
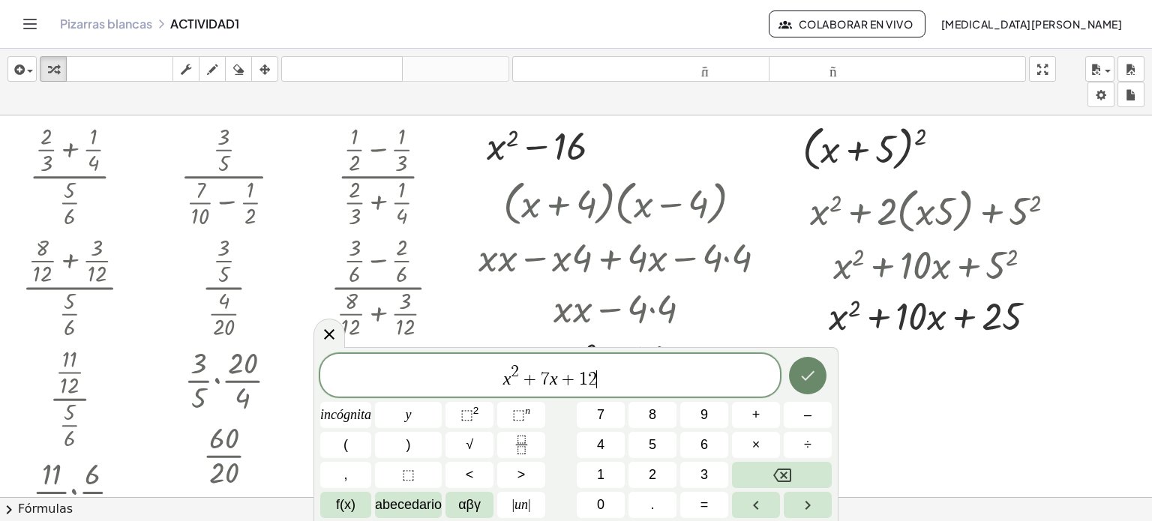
click at [810, 374] on icon "Hecho" at bounding box center [808, 376] width 14 height 10
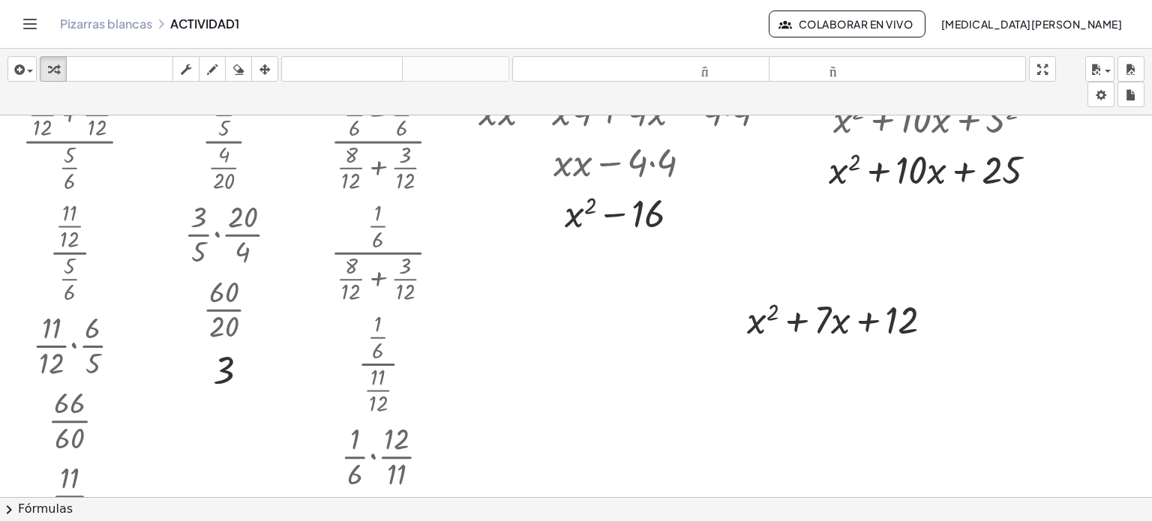
scroll to position [150, 0]
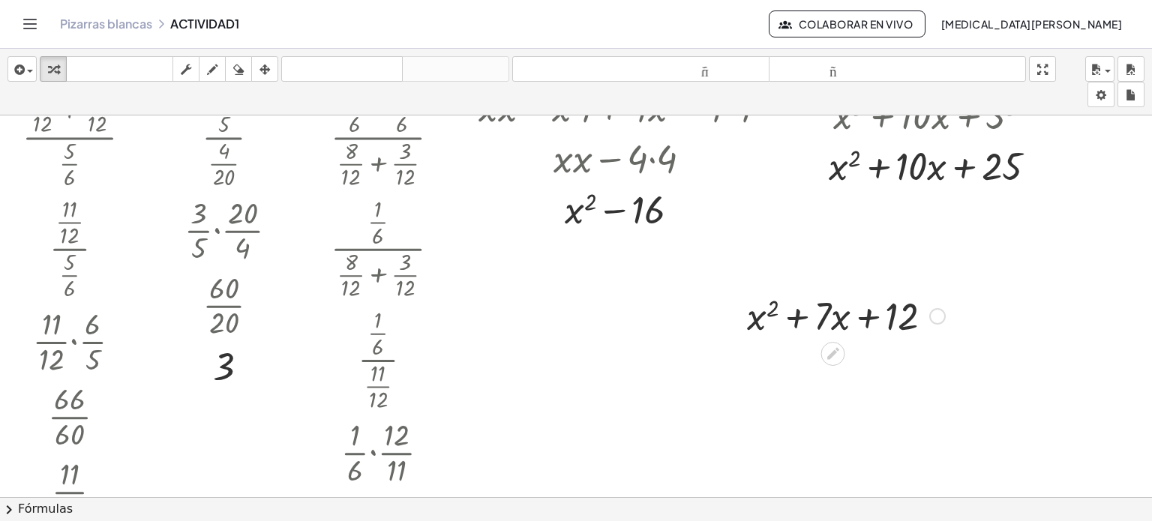
click at [794, 320] on div at bounding box center [846, 315] width 213 height 51
click at [864, 317] on div at bounding box center [846, 315] width 213 height 51
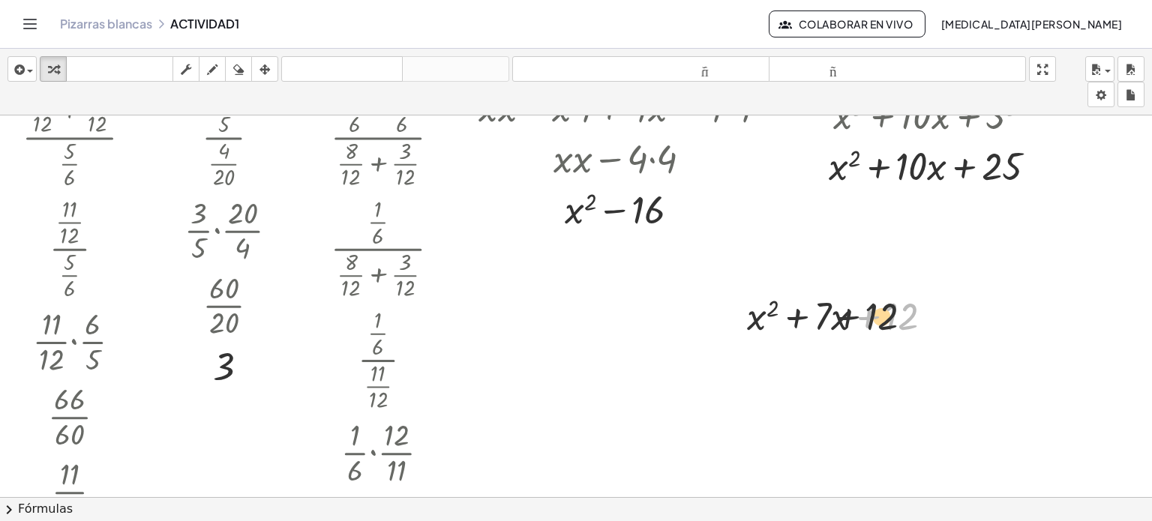
drag, startPoint x: 907, startPoint y: 317, endPoint x: 779, endPoint y: 314, distance: 127.6
click at [782, 314] on div at bounding box center [846, 315] width 213 height 51
click at [779, 314] on div at bounding box center [846, 315] width 213 height 51
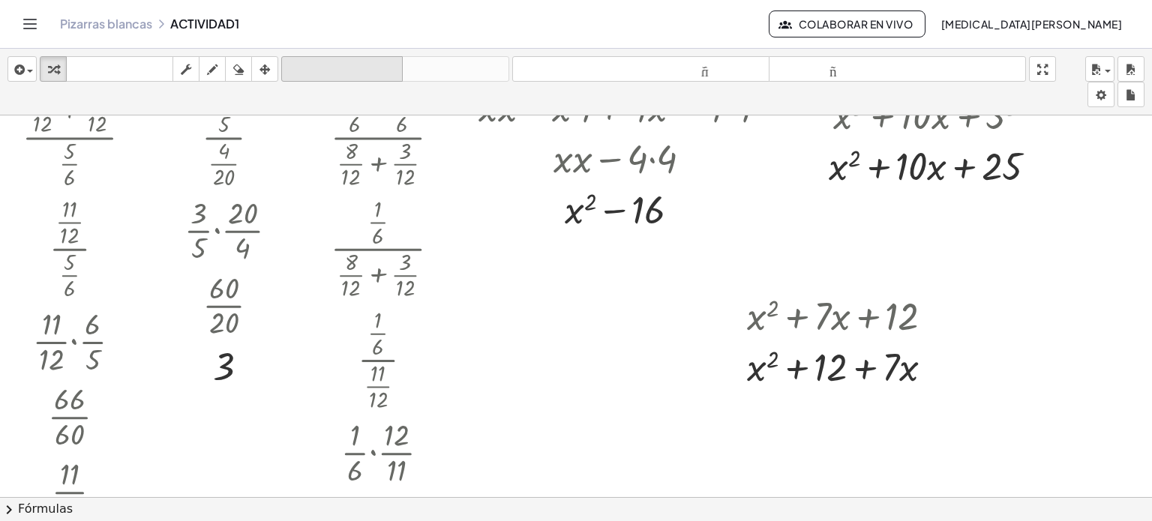
click at [333, 66] on font "deshacer" at bounding box center [342, 69] width 114 height 14
